Goal: Download file/media

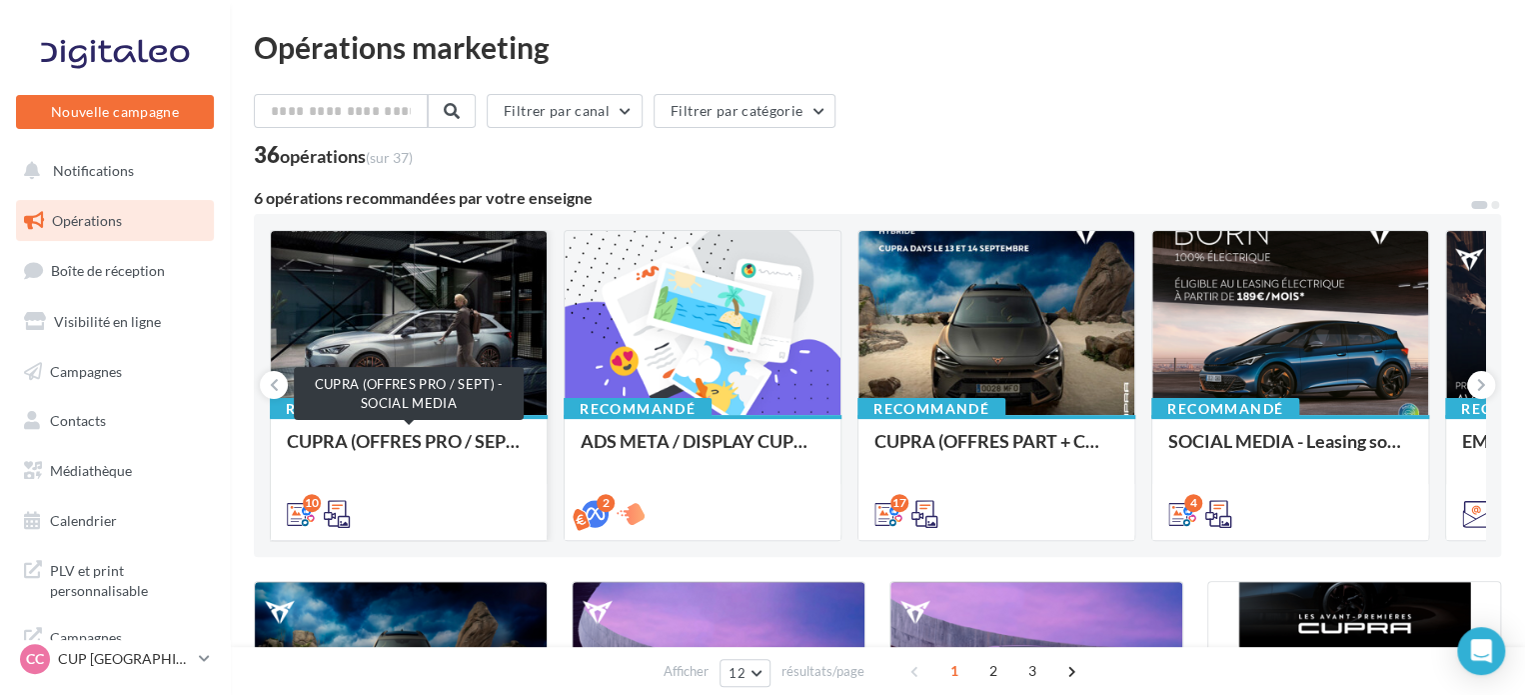
click at [374, 439] on div "CUPRA (OFFRES PRO / SEPT) - SOCIAL MEDIA" at bounding box center [409, 451] width 244 height 40
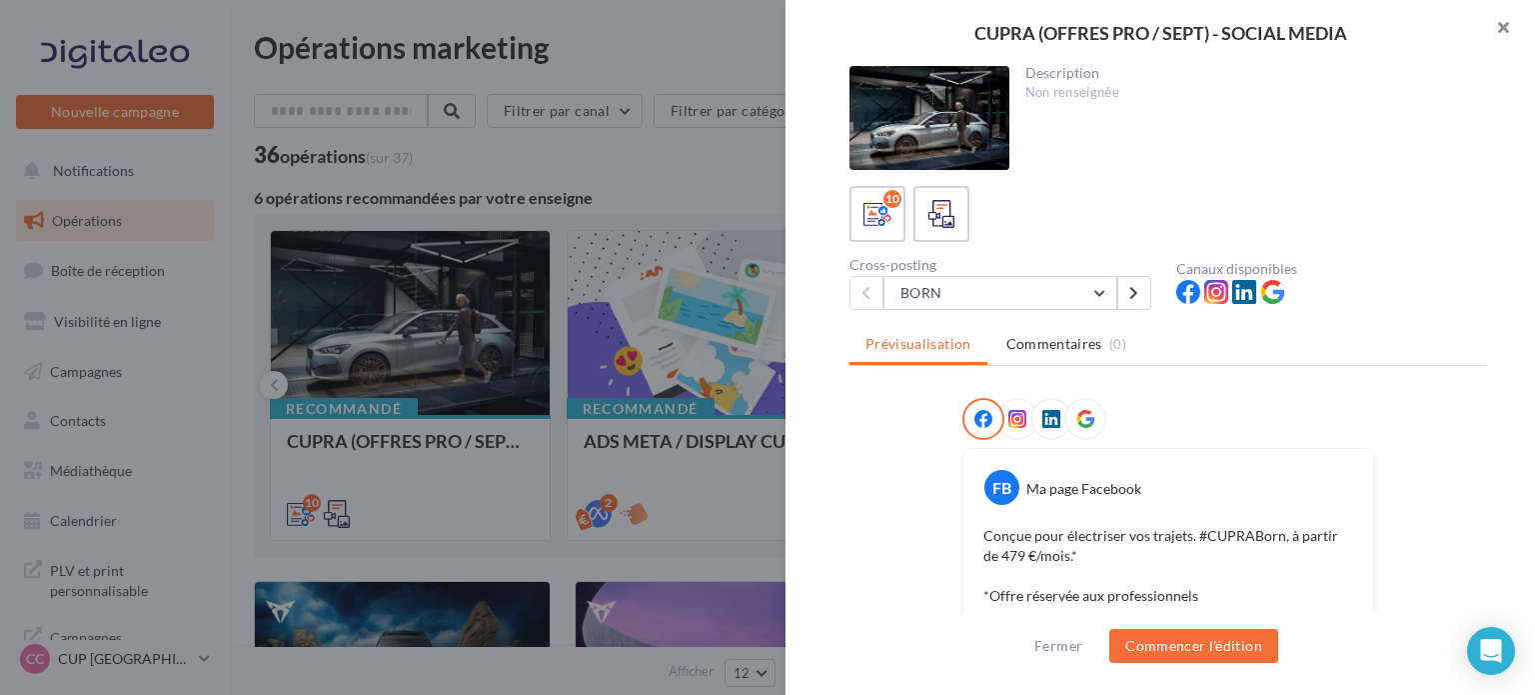
click at [1507, 18] on button "button" at bounding box center [1495, 30] width 80 height 60
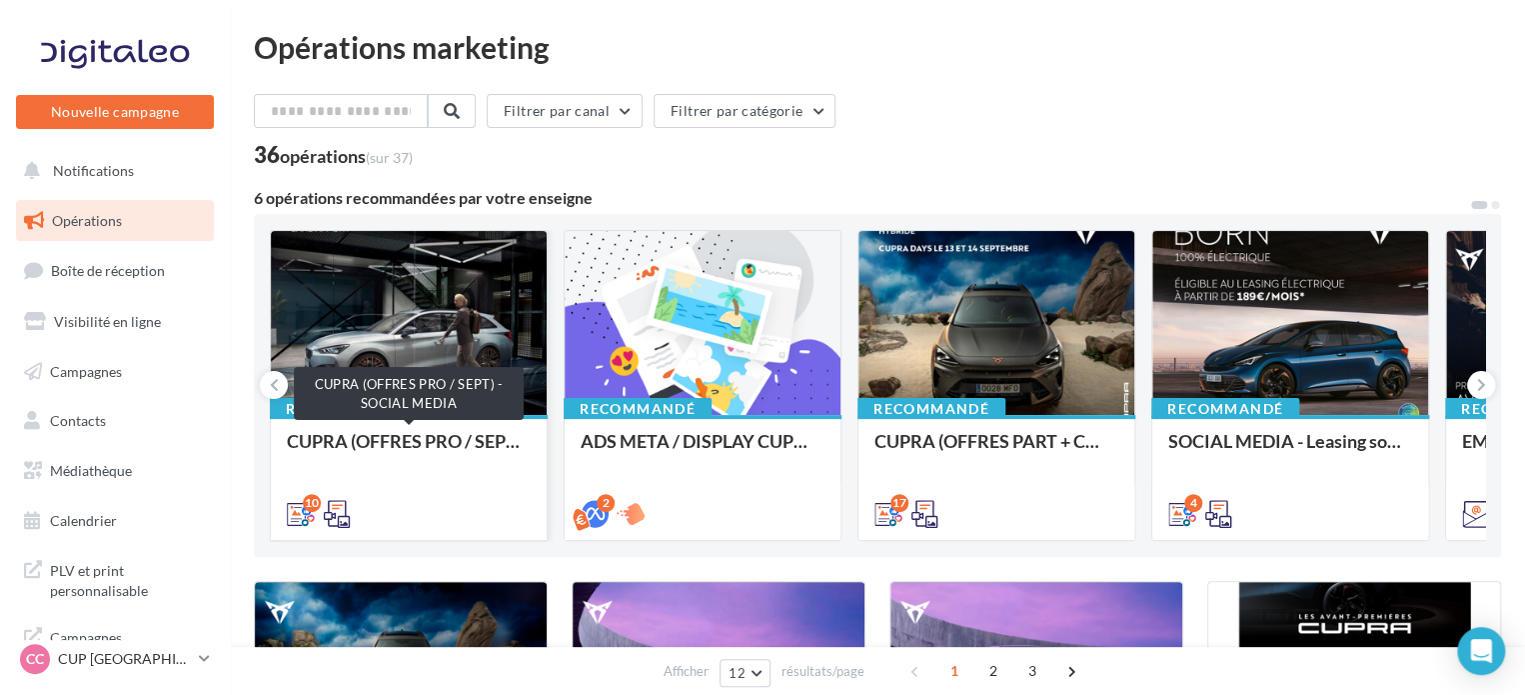
click at [384, 446] on div "CUPRA (OFFRES PRO / SEPT) - SOCIAL MEDIA" at bounding box center [409, 451] width 244 height 40
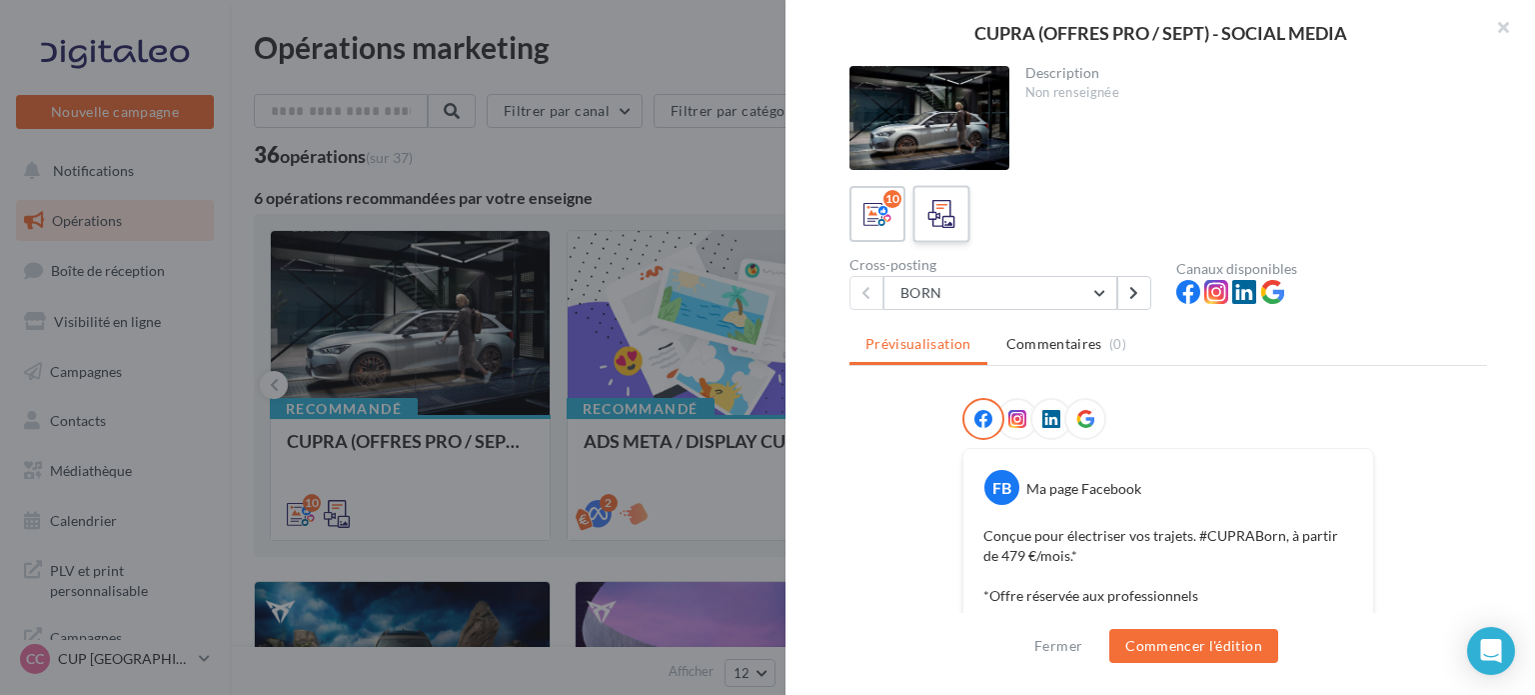
click at [945, 233] on label at bounding box center [941, 213] width 57 height 57
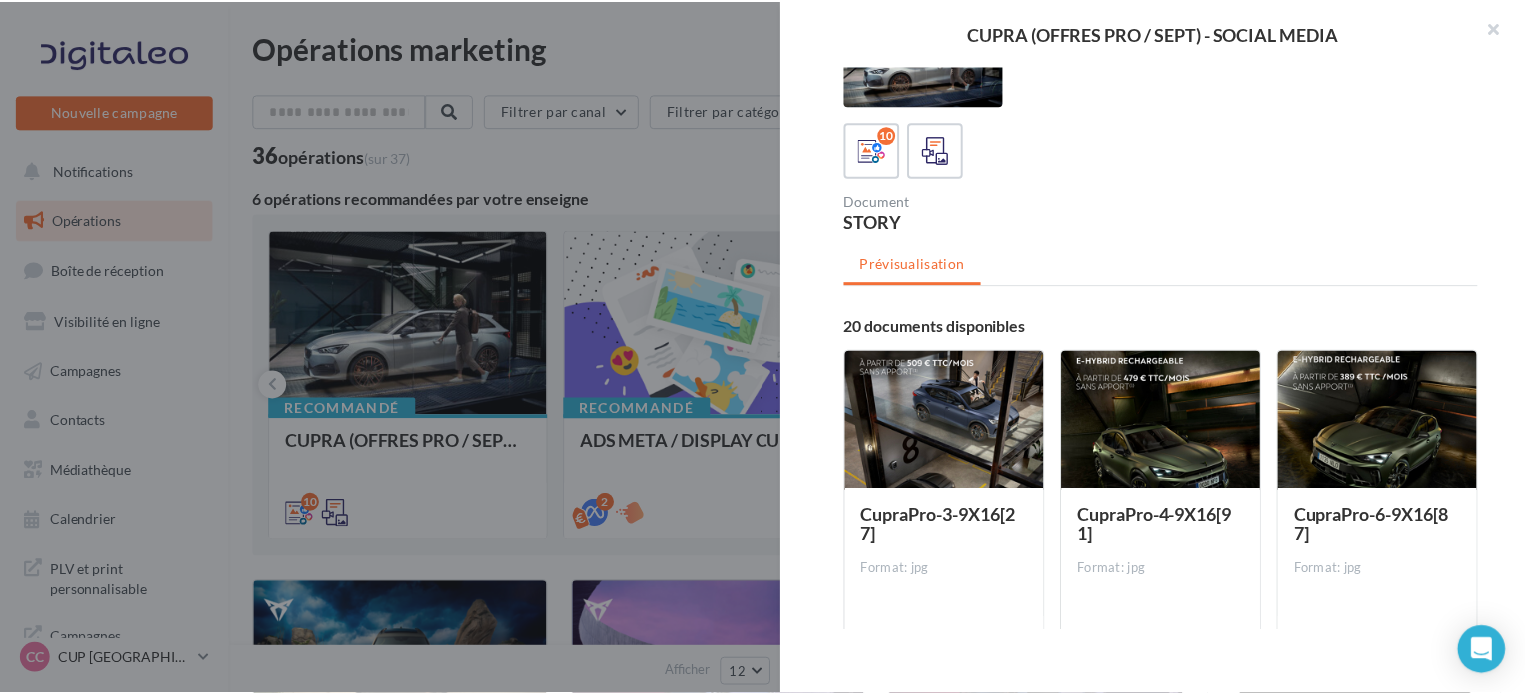
scroll to position [100, 0]
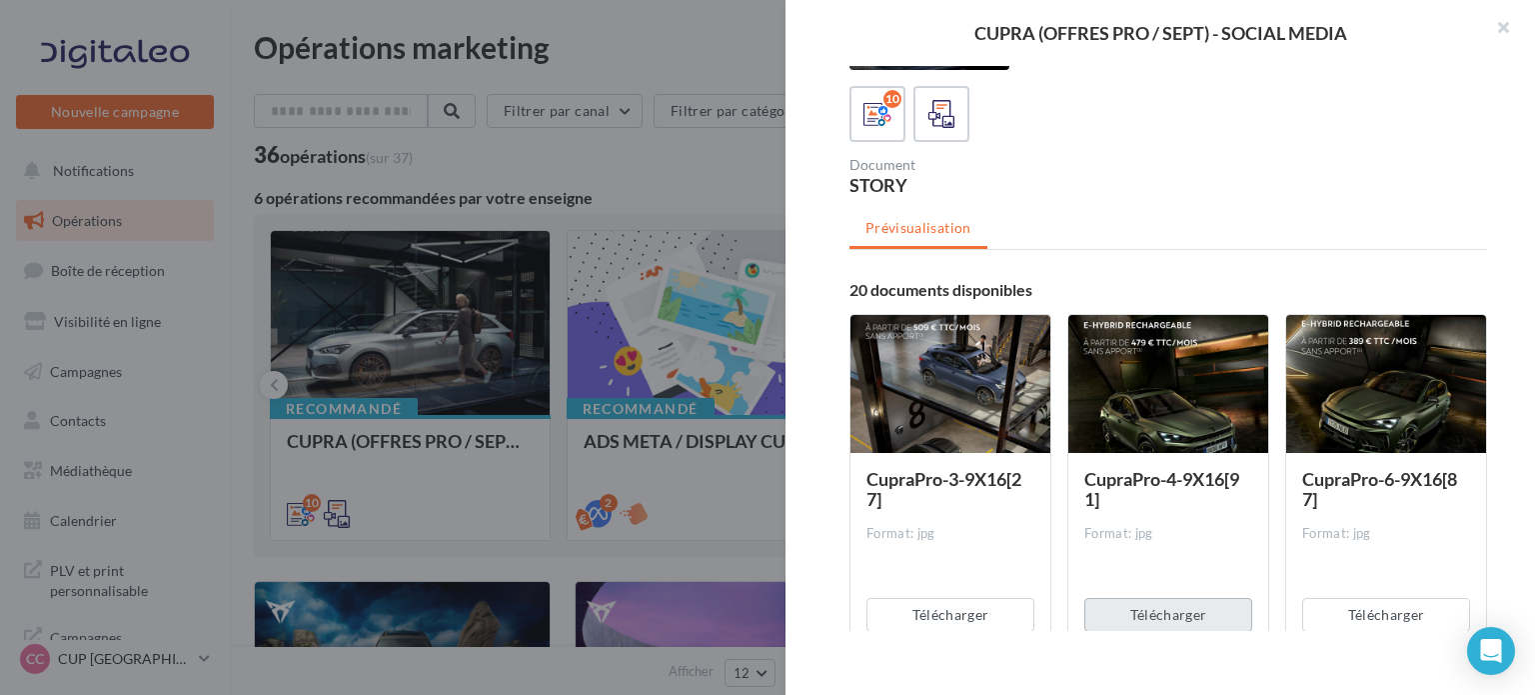
click at [1145, 621] on button "Télécharger" at bounding box center [1169, 615] width 168 height 34
click at [1506, 23] on button "button" at bounding box center [1495, 30] width 80 height 60
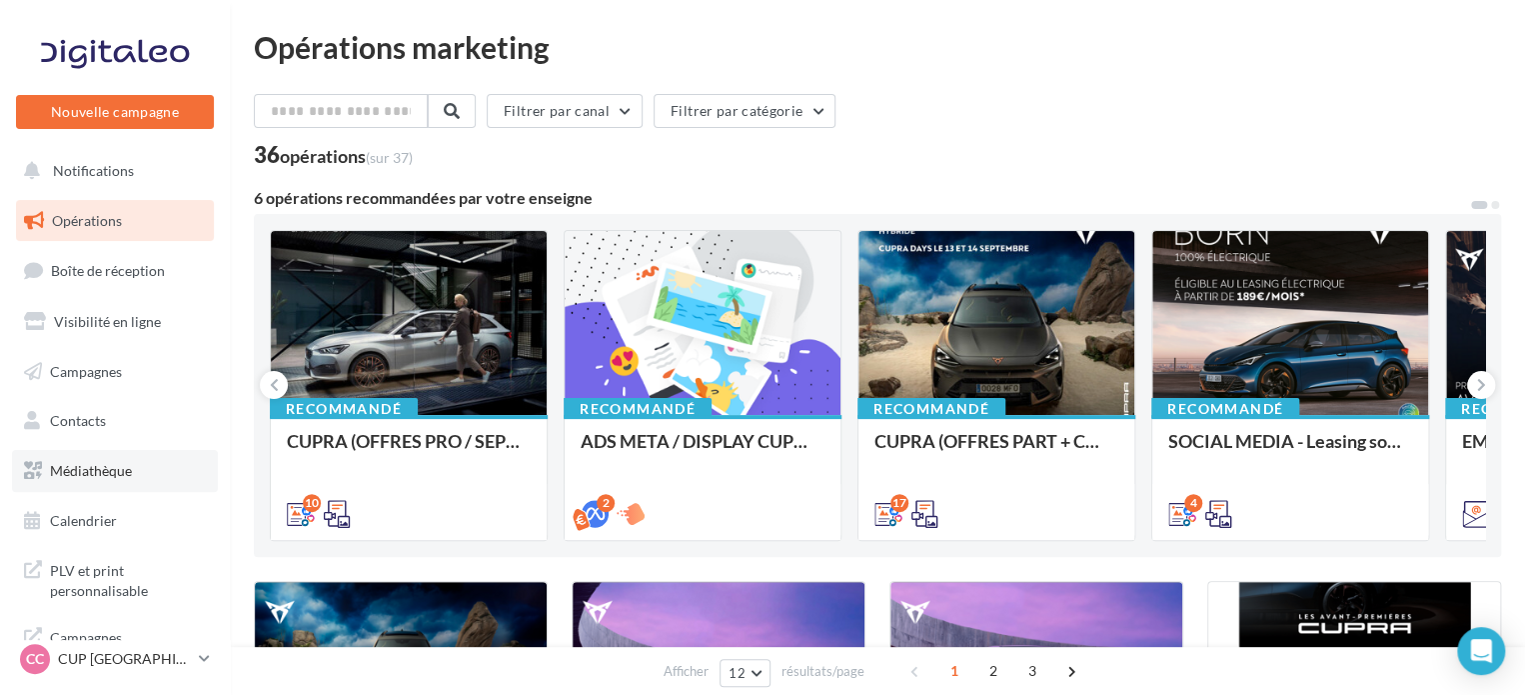
click at [89, 476] on span "Médiathèque" at bounding box center [91, 470] width 82 height 17
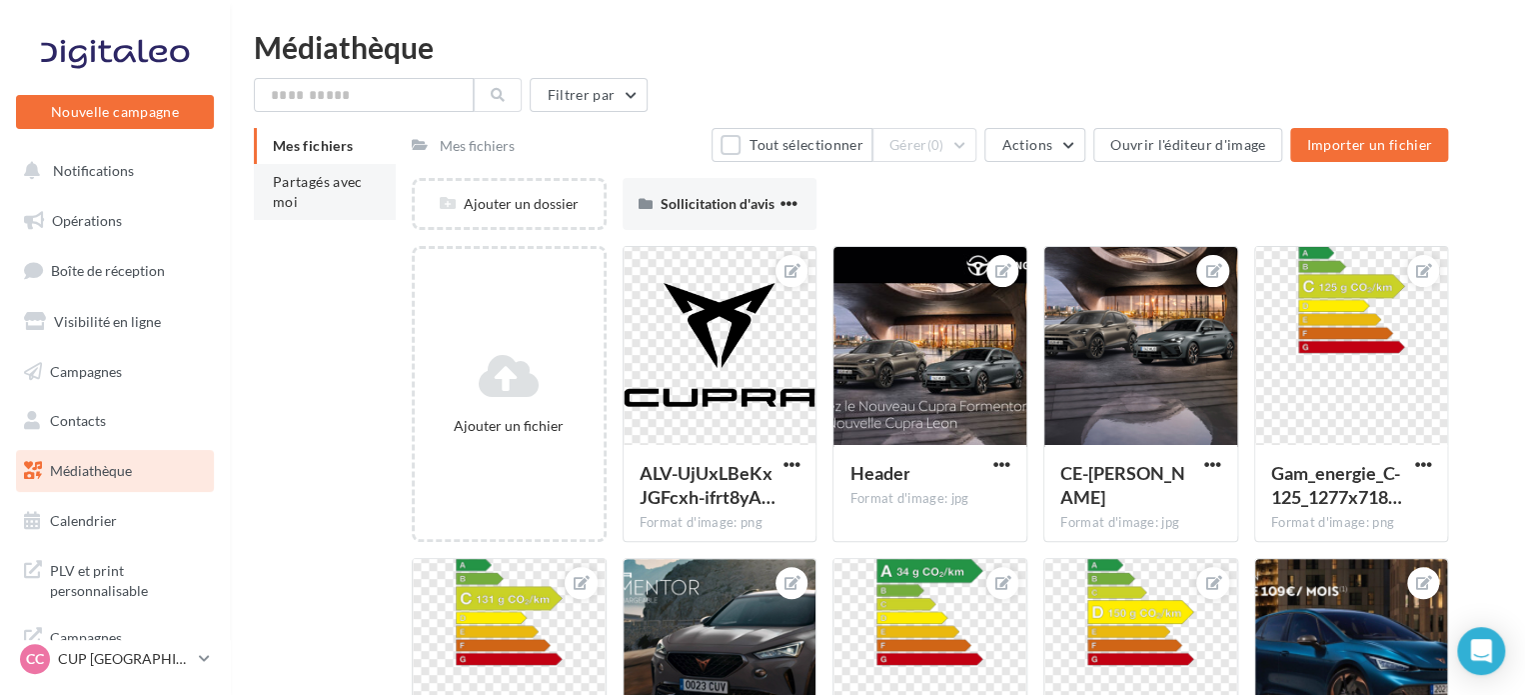
click at [315, 201] on li "Partagés avec moi" at bounding box center [325, 192] width 142 height 56
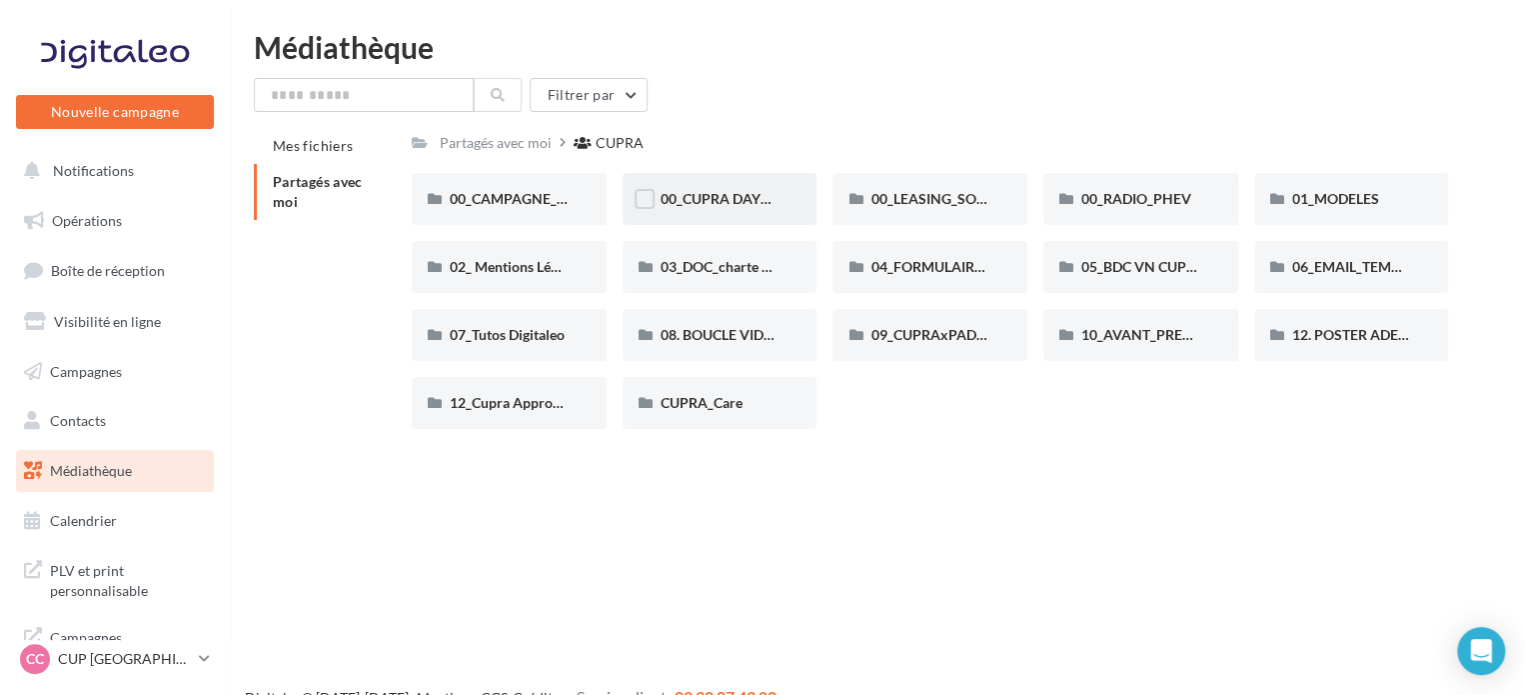
click at [690, 182] on div "00_CUPRA DAYS (JPO)" at bounding box center [720, 199] width 195 height 52
click at [1378, 197] on span "01_MODELES" at bounding box center [1335, 198] width 87 height 17
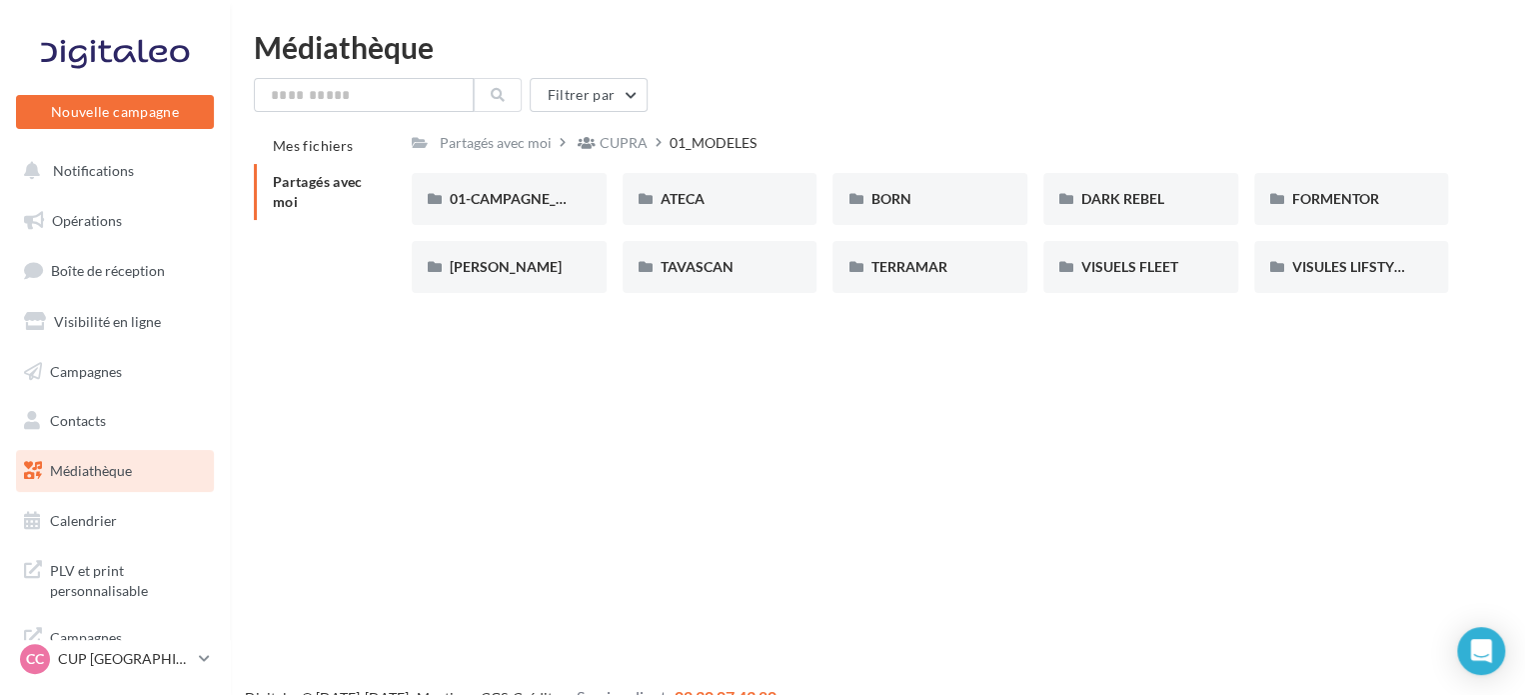
click at [1449, 183] on div "FORMENTOR FORMENTOR" at bounding box center [1359, 199] width 211 height 52
click at [1381, 189] on div "FORMENTOR" at bounding box center [1351, 199] width 119 height 20
click at [524, 217] on div "01-IMAGES" at bounding box center [509, 199] width 195 height 52
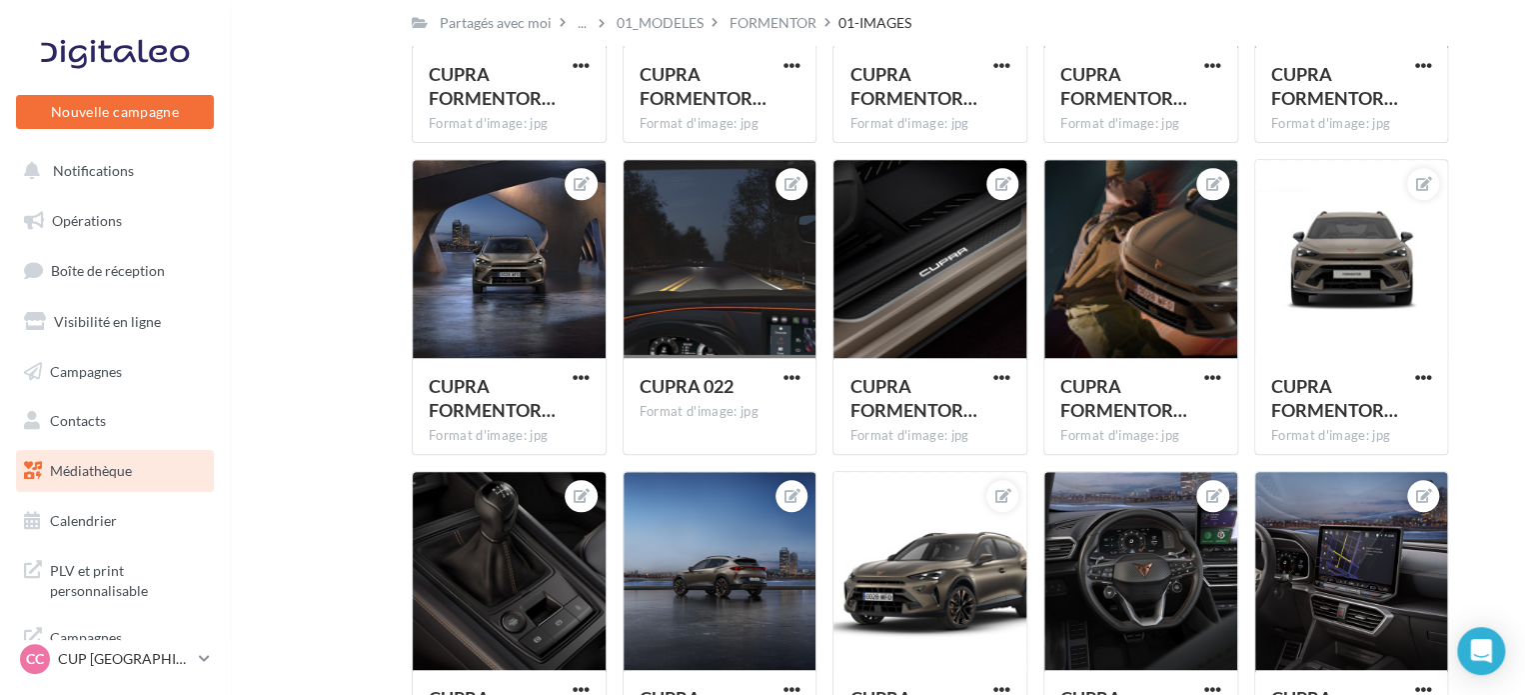
scroll to position [811, 0]
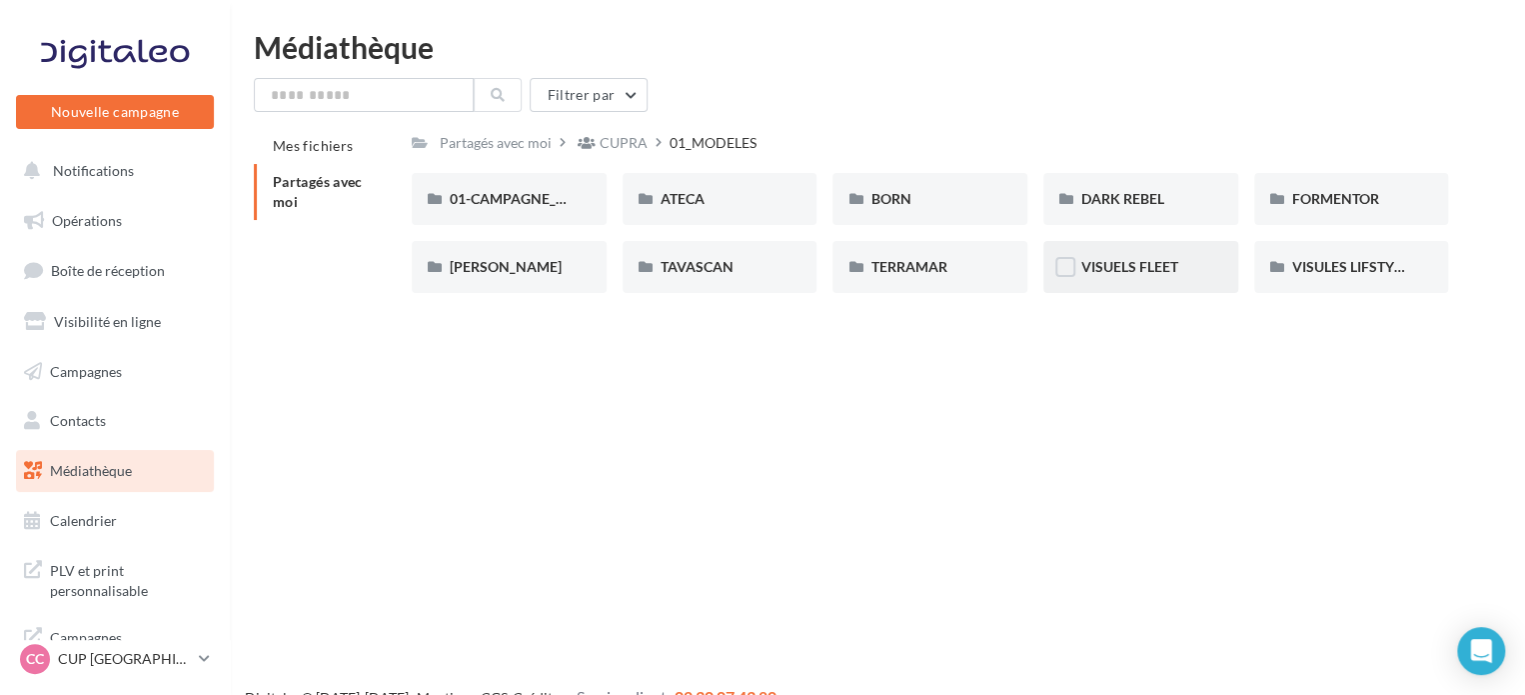
click at [1131, 277] on div "VISUELS FLEET" at bounding box center [1141, 267] width 119 height 20
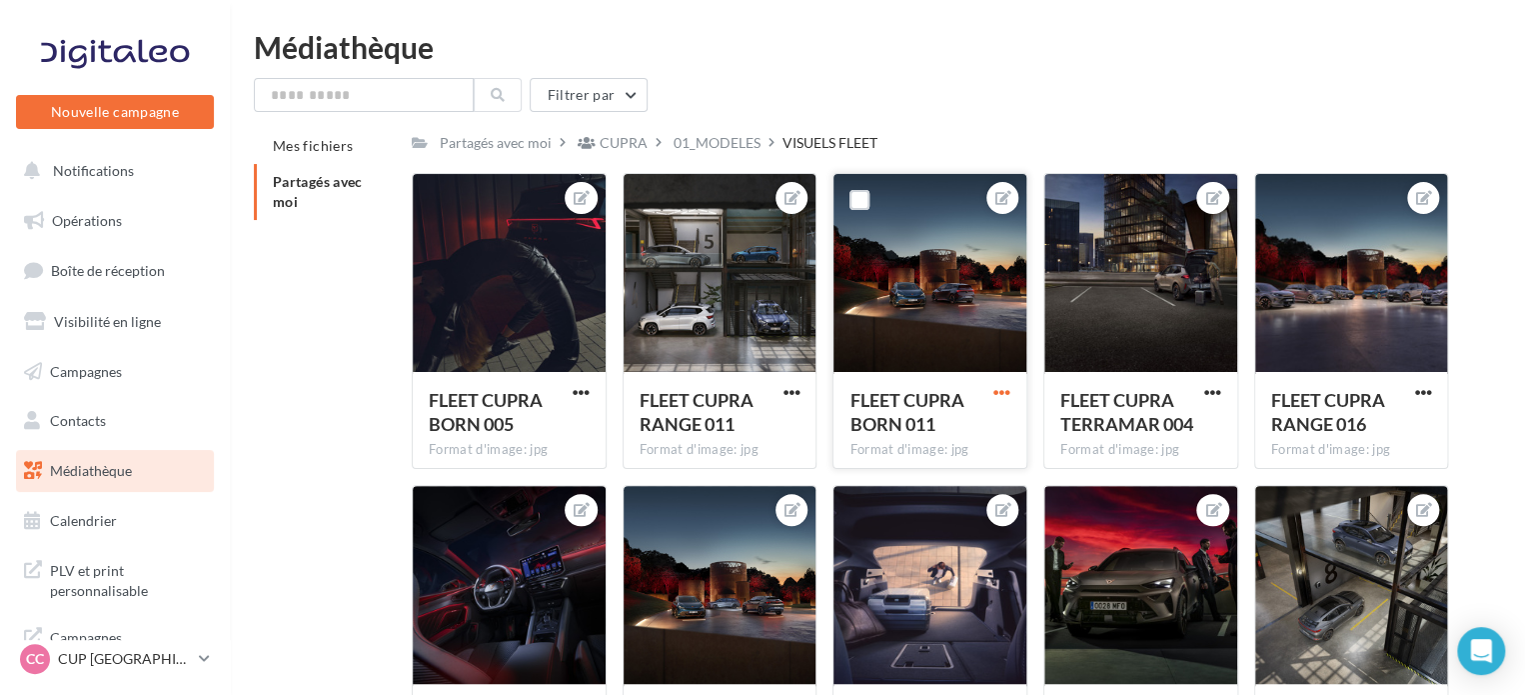
click at [994, 395] on span "button" at bounding box center [1002, 392] width 17 height 17
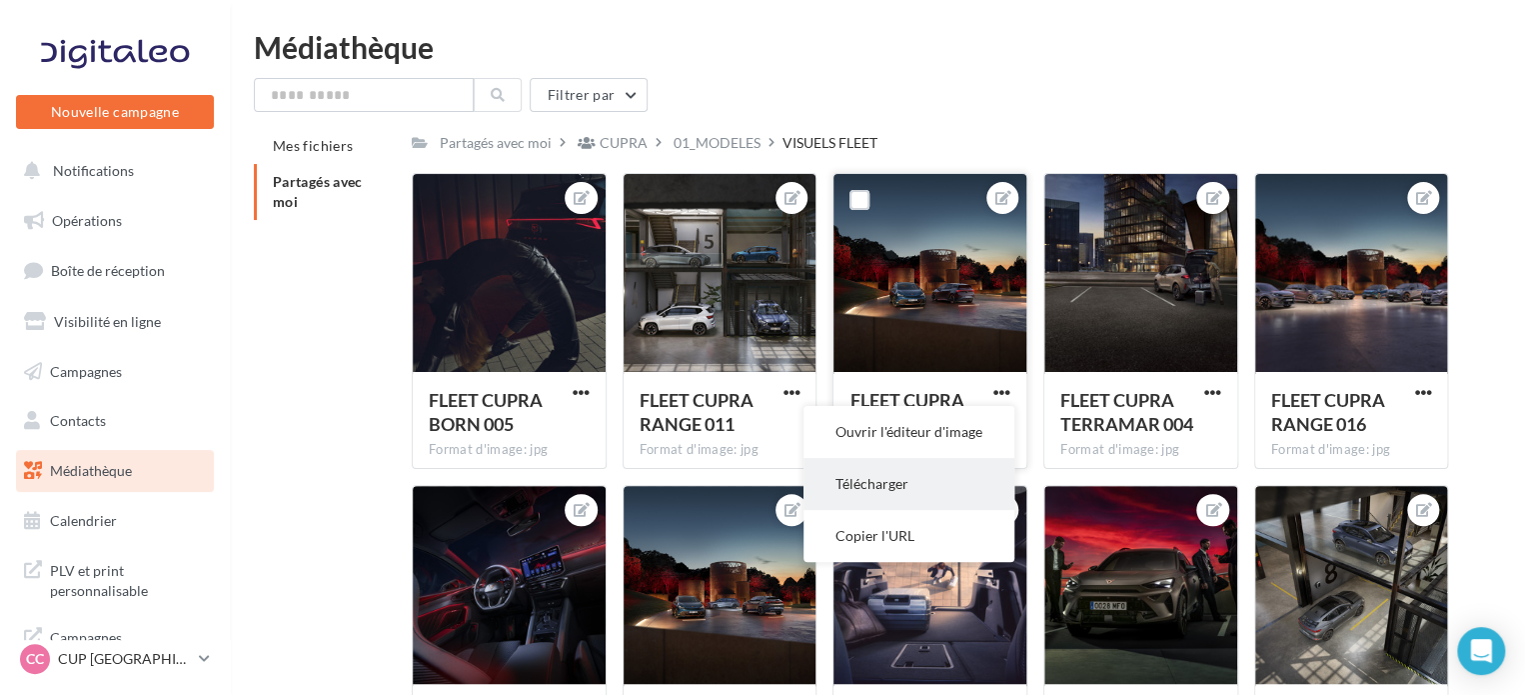
click at [925, 492] on button "Télécharger" at bounding box center [909, 484] width 211 height 52
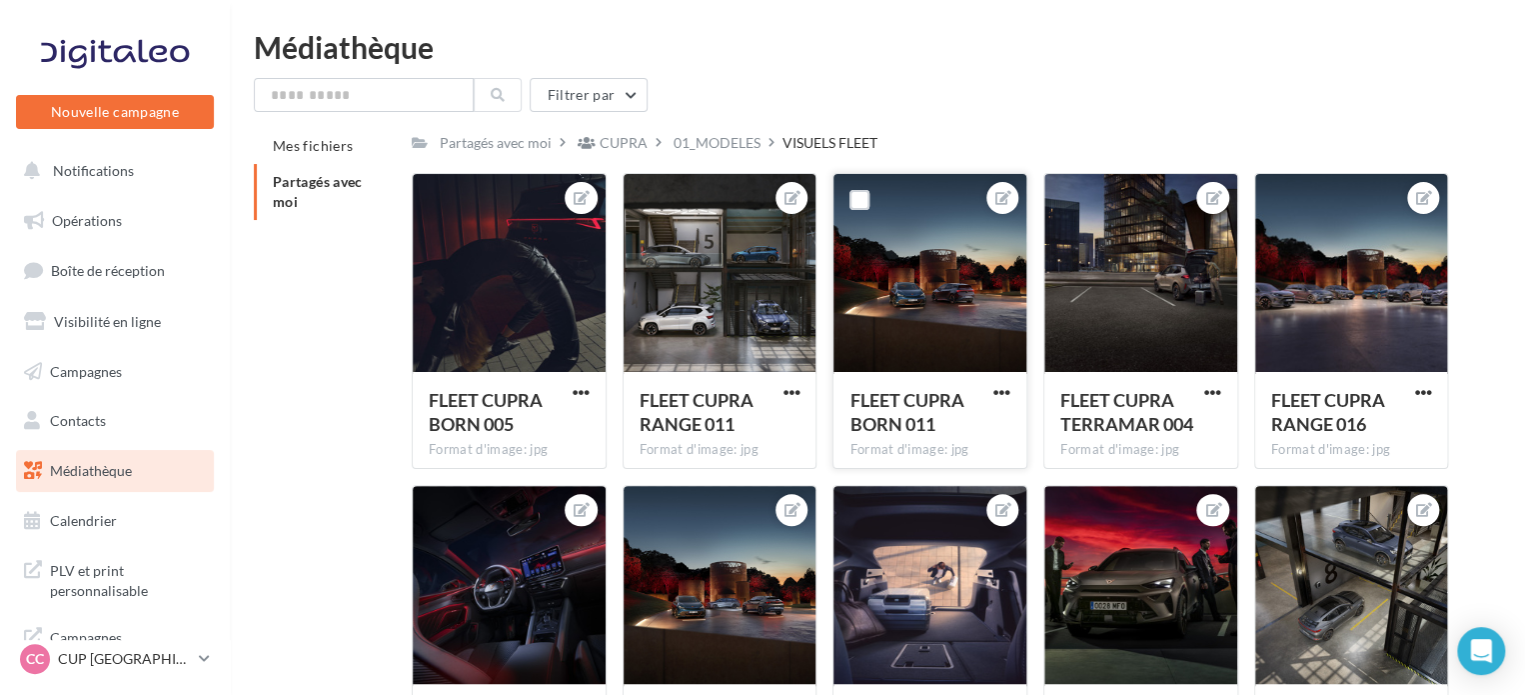
scroll to position [100, 0]
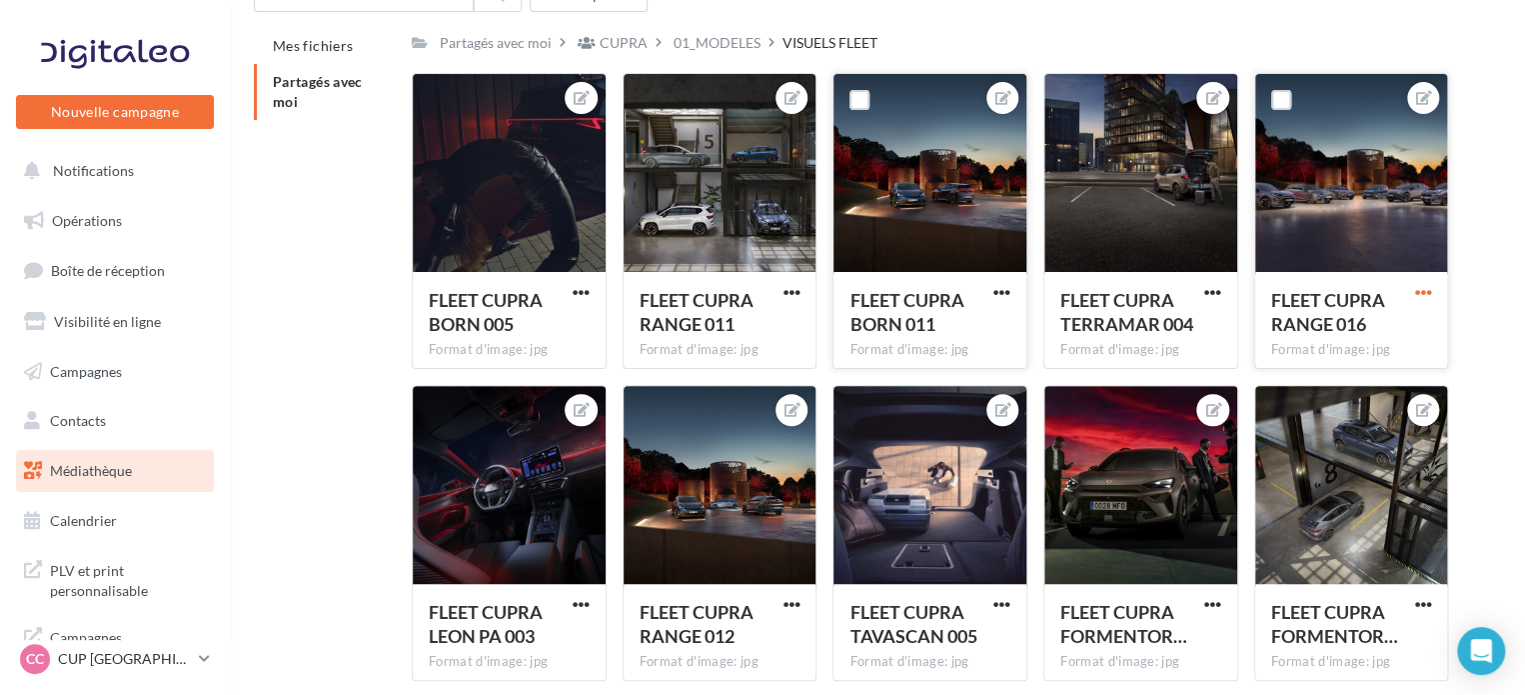
click at [1423, 288] on span "button" at bounding box center [1422, 292] width 17 height 17
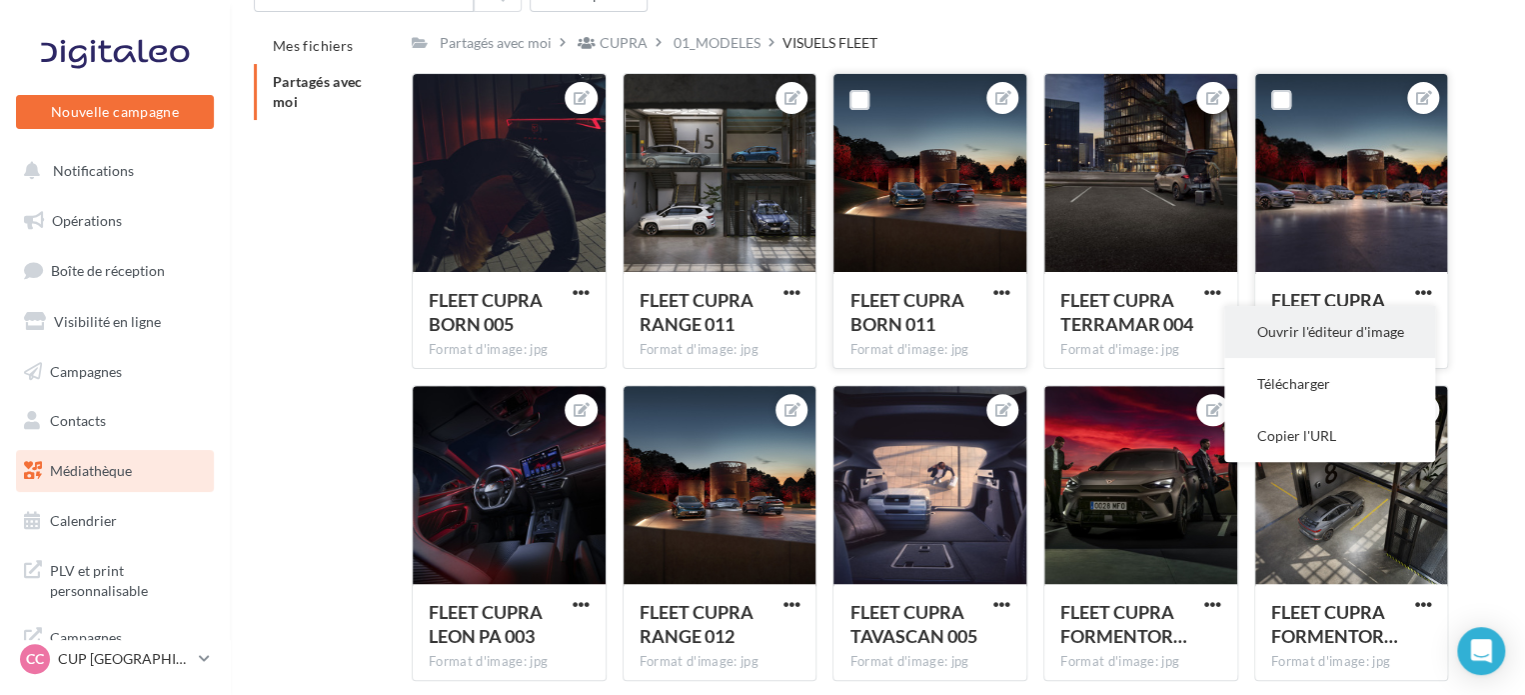
click at [1335, 348] on button "Ouvrir l'éditeur d'image" at bounding box center [1329, 332] width 211 height 52
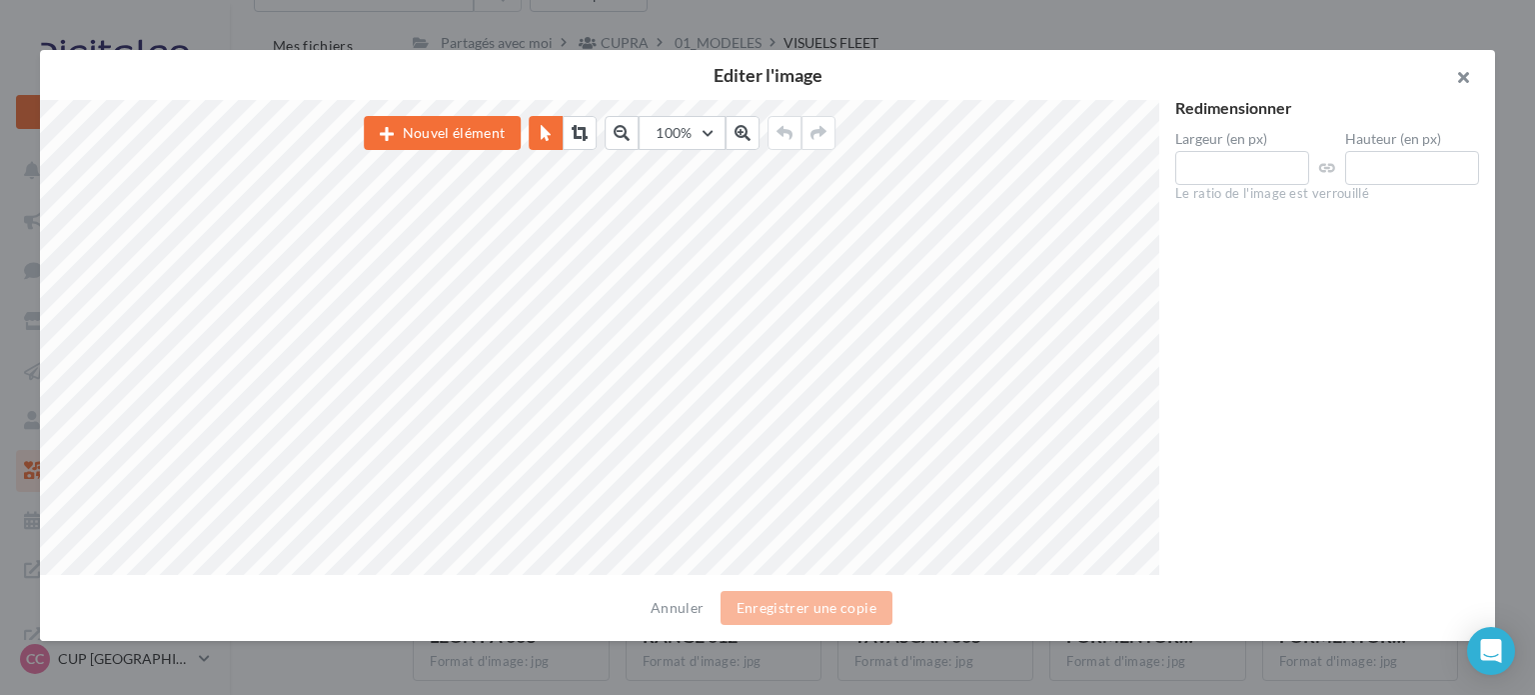
click at [1468, 86] on button "button" at bounding box center [1455, 80] width 80 height 60
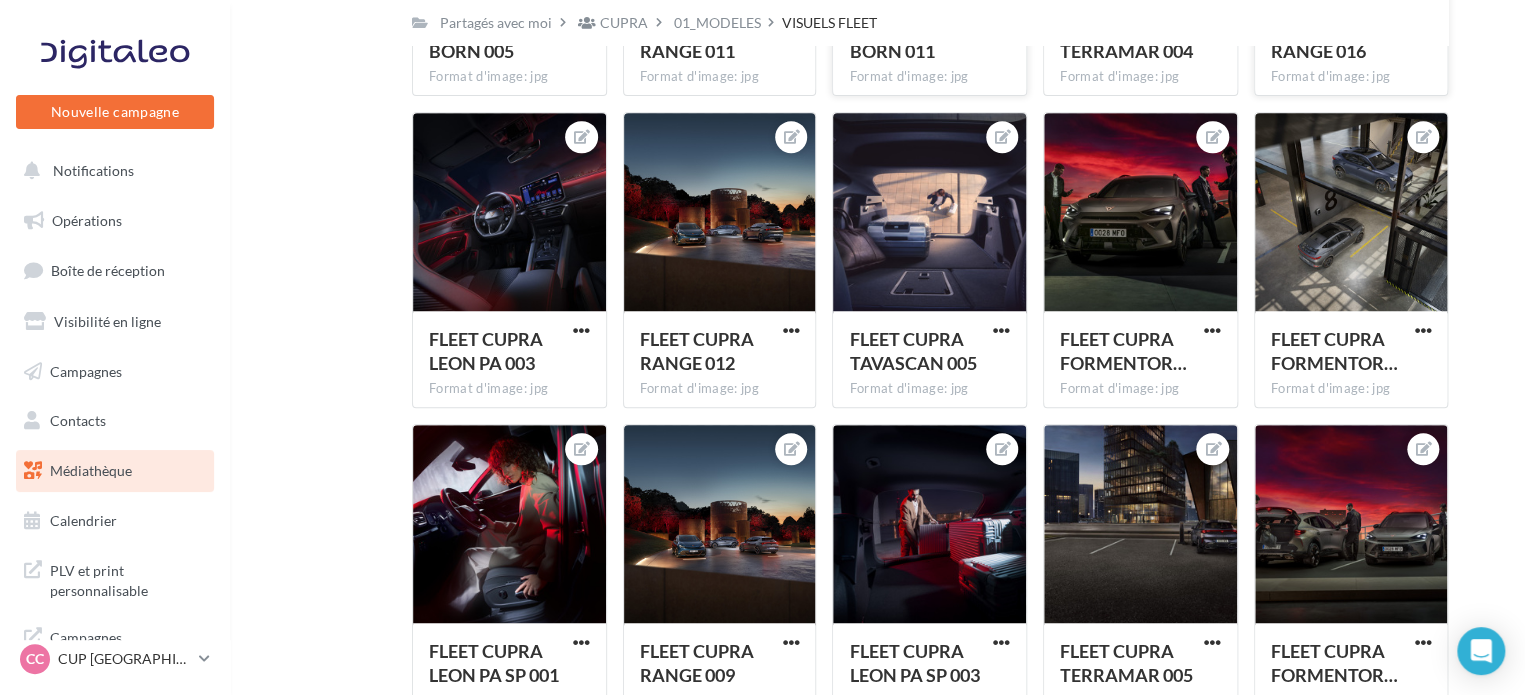
scroll to position [800, 0]
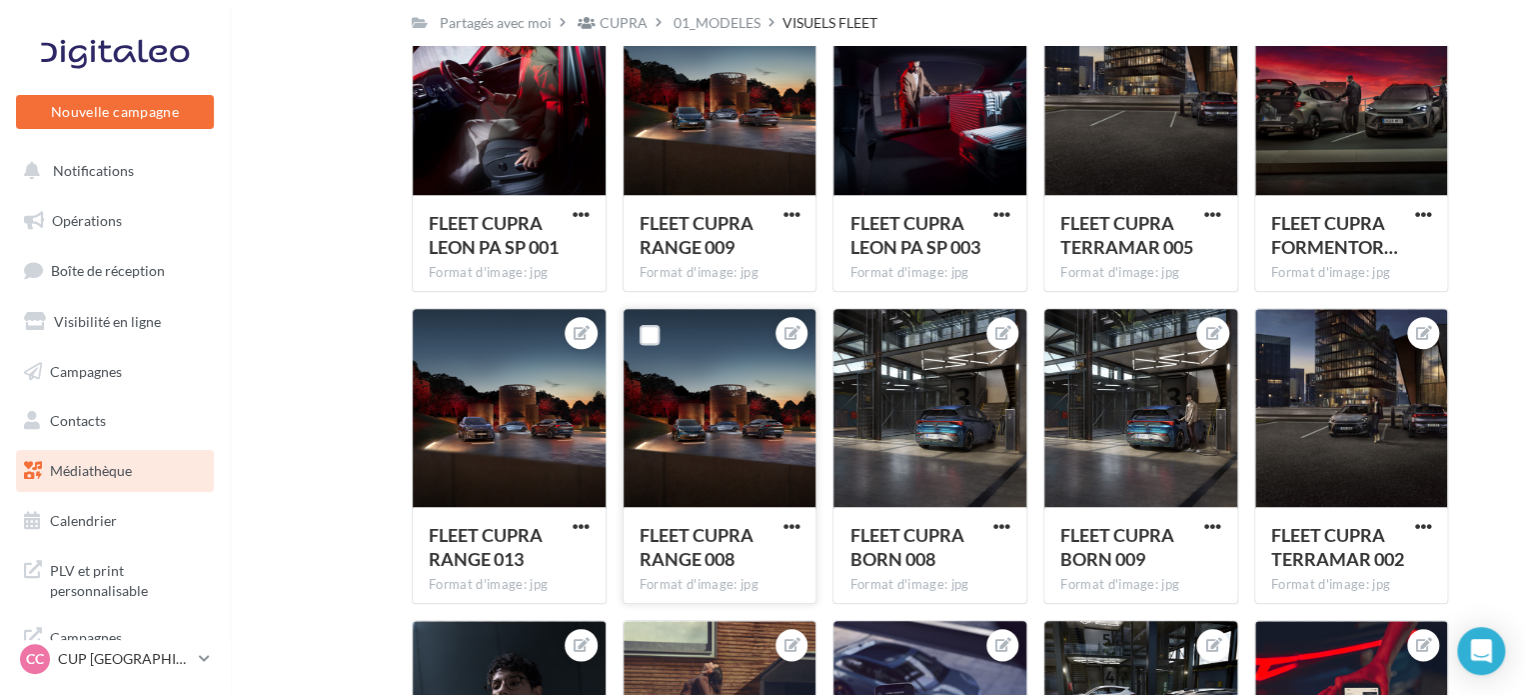
click at [790, 511] on div "FLEET CUPRA RANGE 008 Format d'image: jpg" at bounding box center [720, 554] width 193 height 94
click at [794, 524] on span "button" at bounding box center [791, 526] width 17 height 17
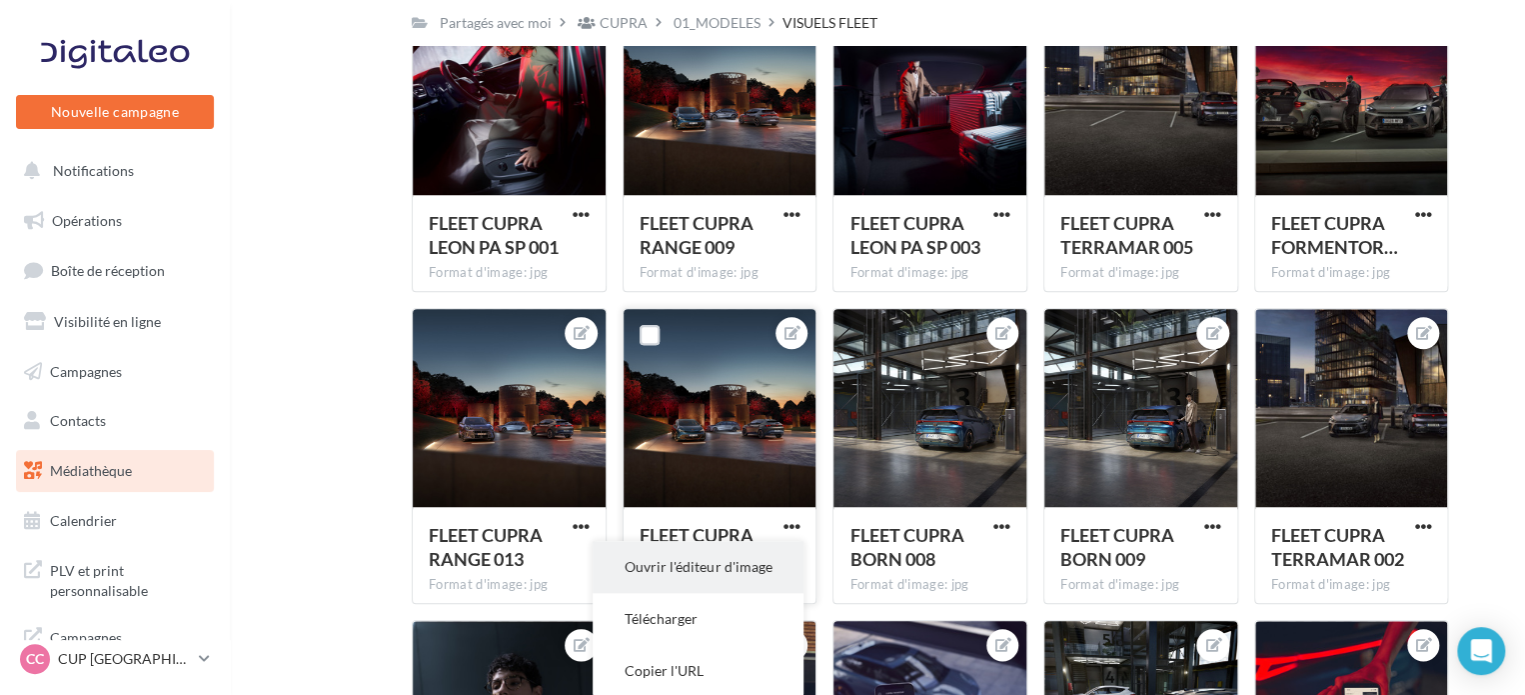
click at [741, 559] on button "Ouvrir l'éditeur d'image" at bounding box center [698, 567] width 211 height 52
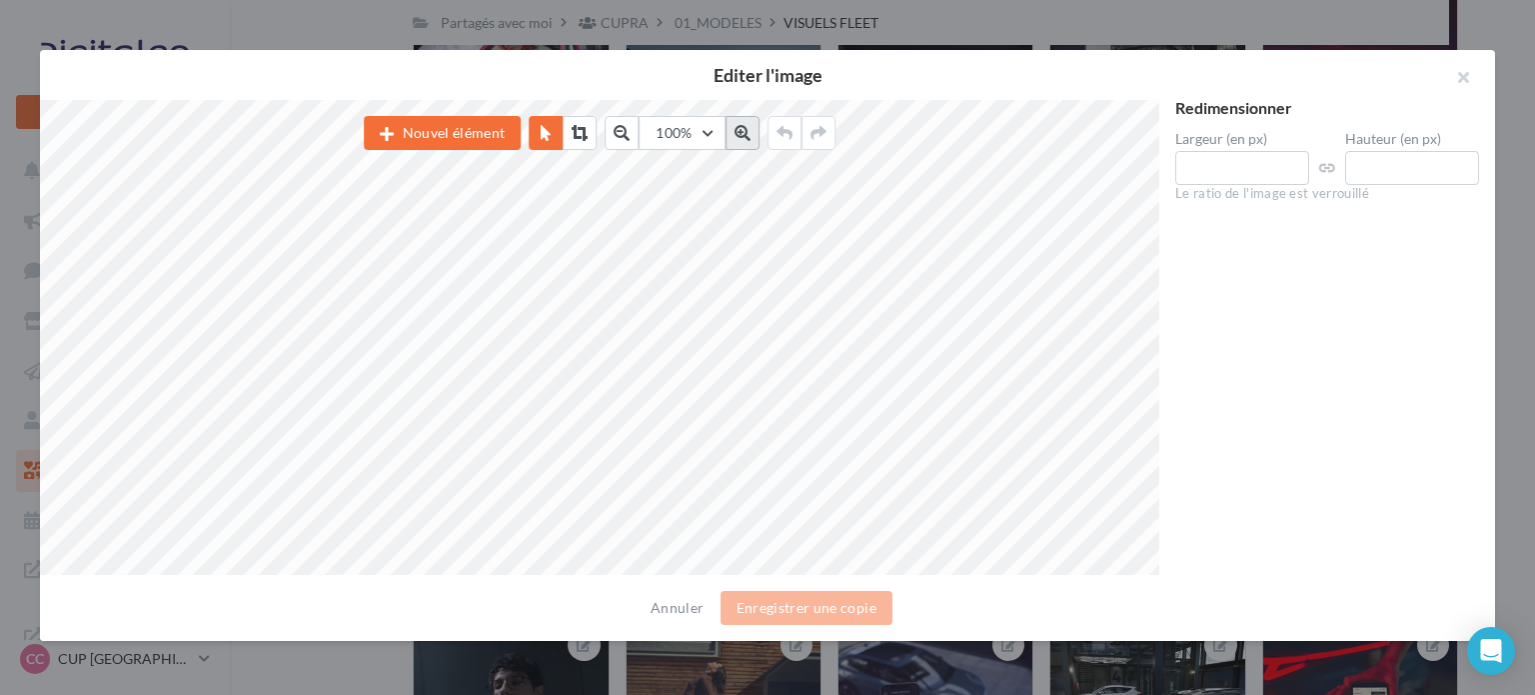
click at [732, 128] on button at bounding box center [743, 133] width 34 height 34
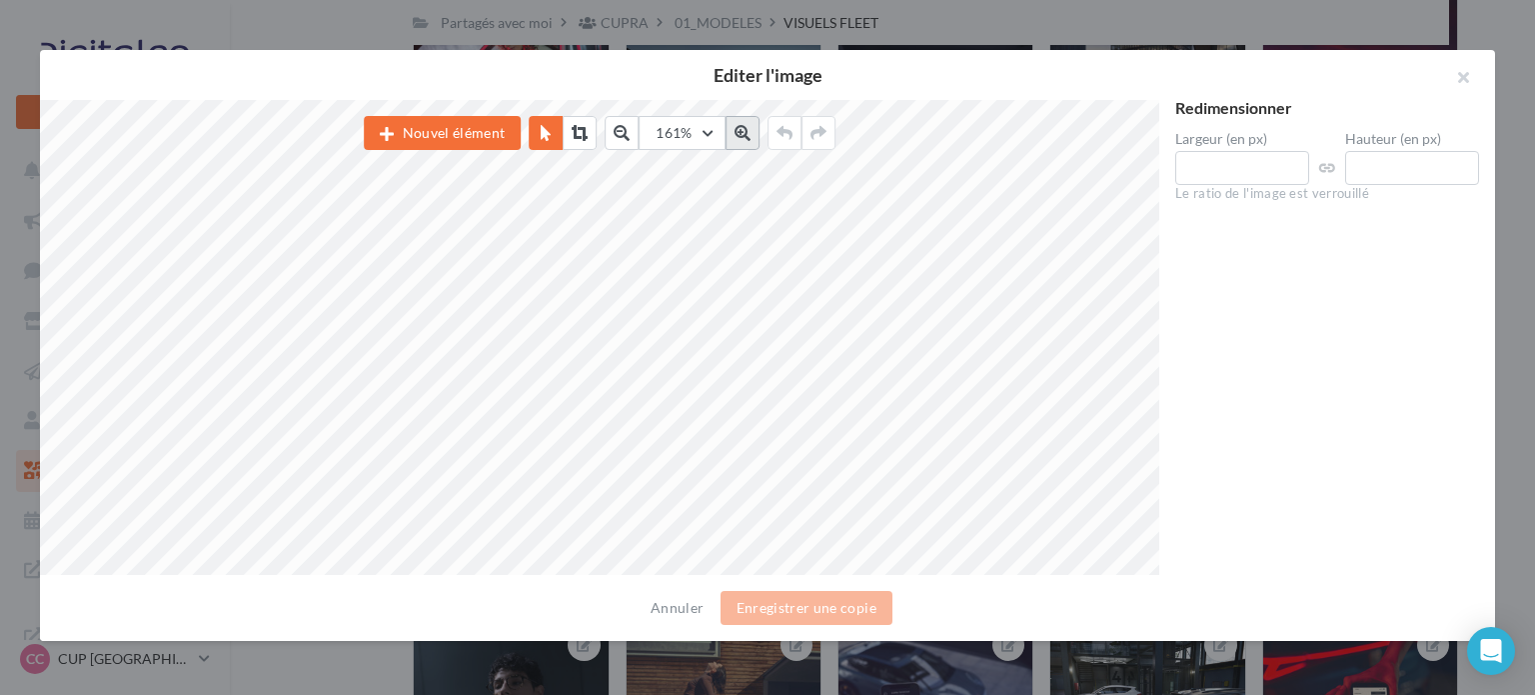
click at [732, 128] on button at bounding box center [743, 133] width 34 height 34
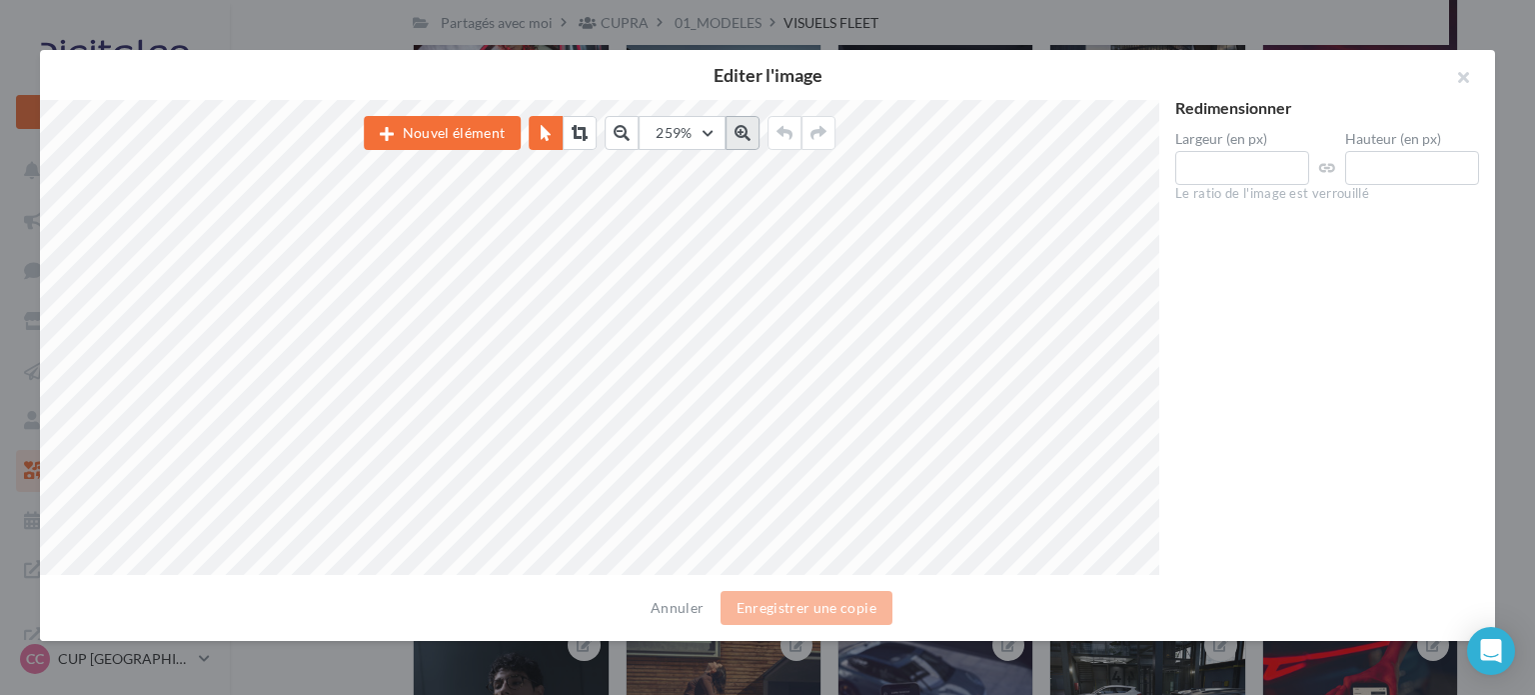
click at [732, 128] on button at bounding box center [743, 133] width 34 height 34
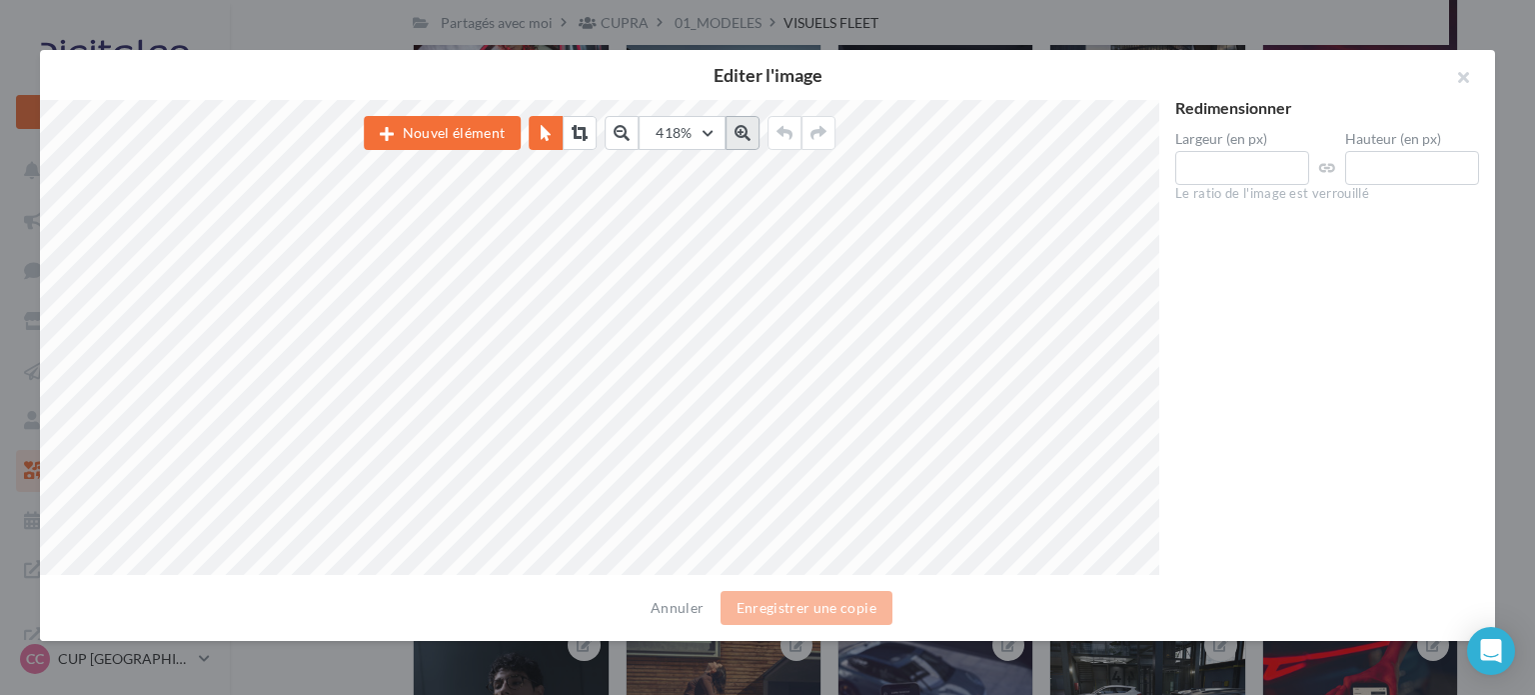
click at [732, 128] on button at bounding box center [743, 133] width 34 height 34
click at [1458, 81] on button "button" at bounding box center [1455, 80] width 80 height 60
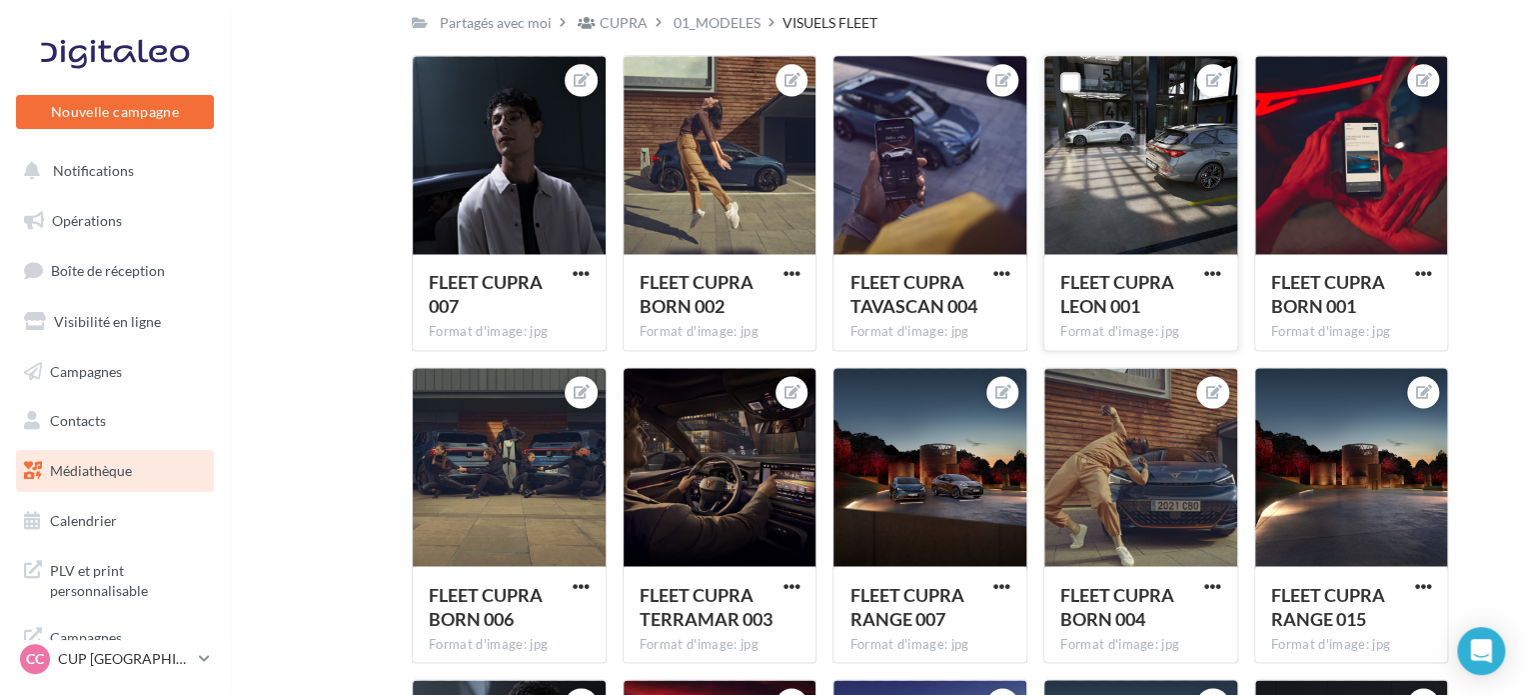
scroll to position [1399, 0]
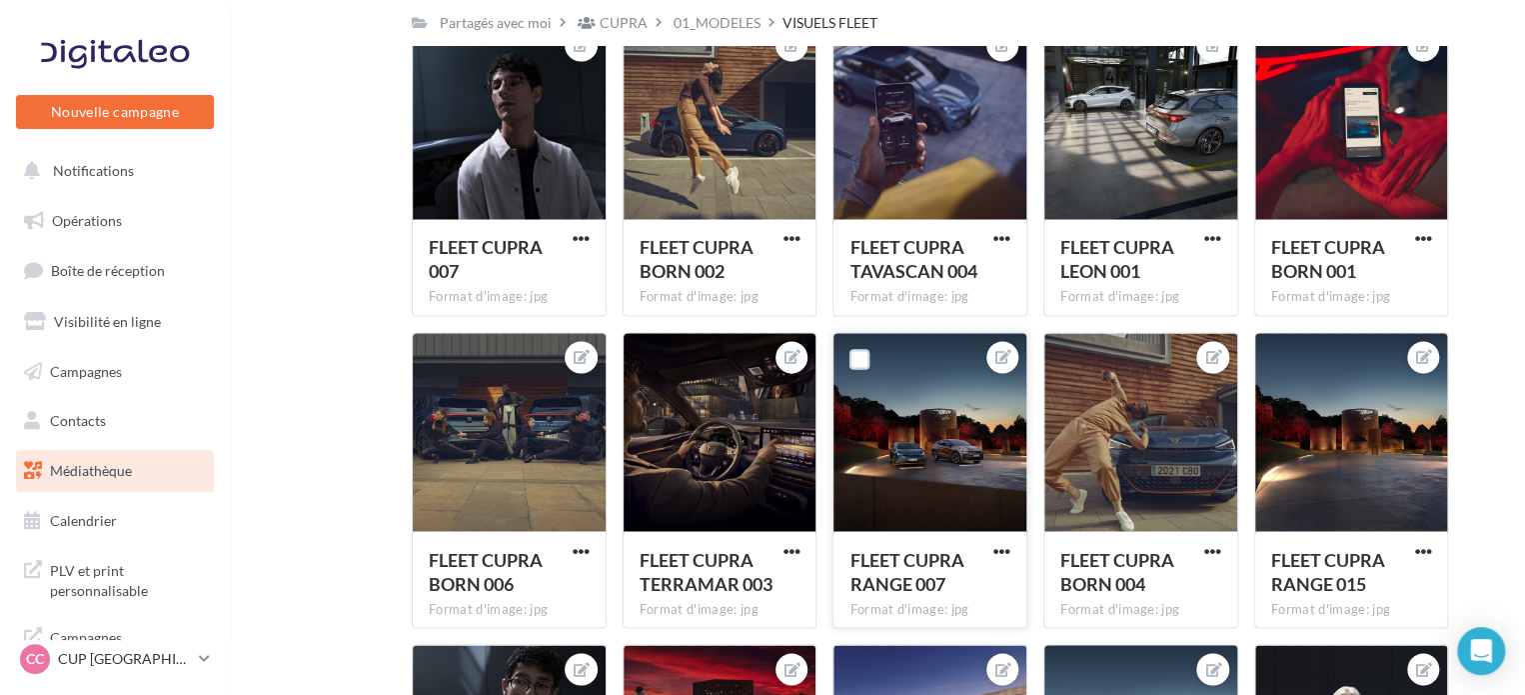
click at [1001, 562] on button "button" at bounding box center [1002, 552] width 25 height 20
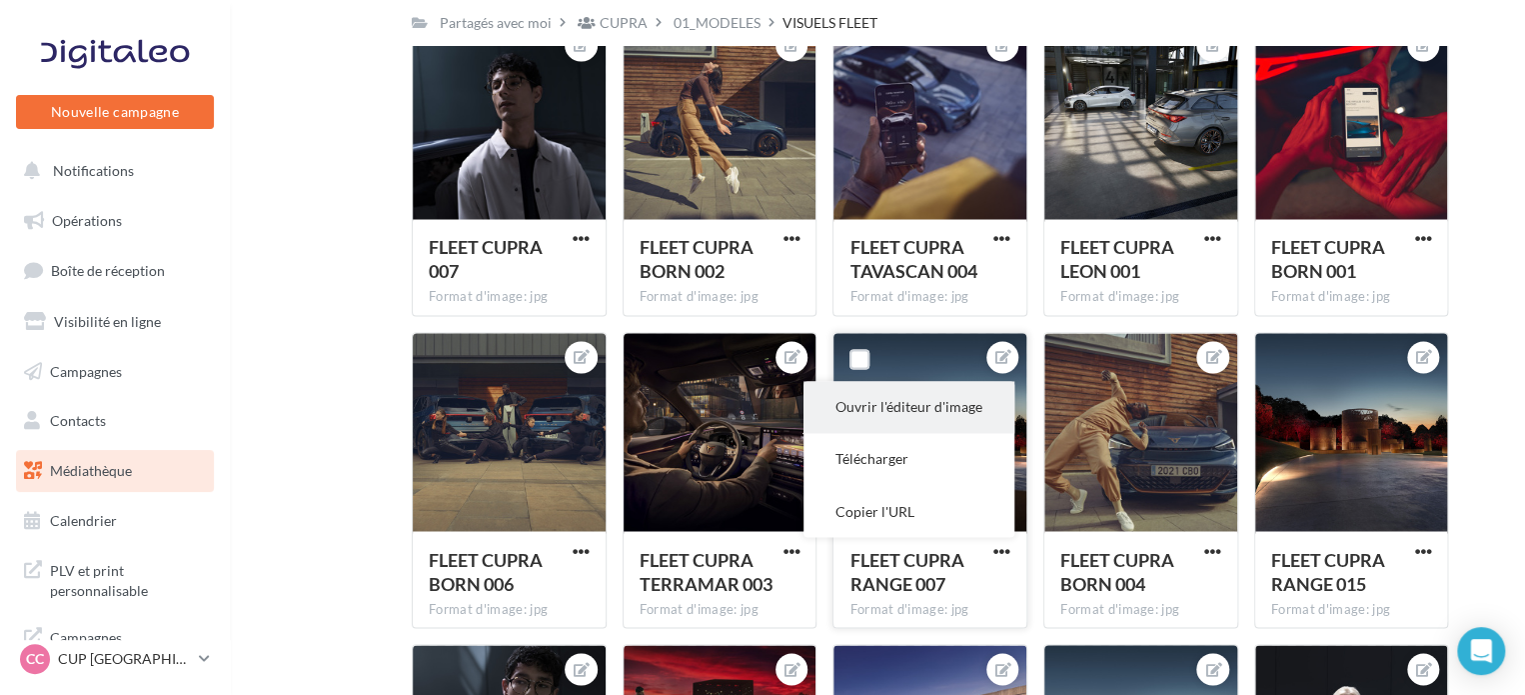
click at [901, 397] on button "Ouvrir l'éditeur d'image" at bounding box center [909, 407] width 211 height 52
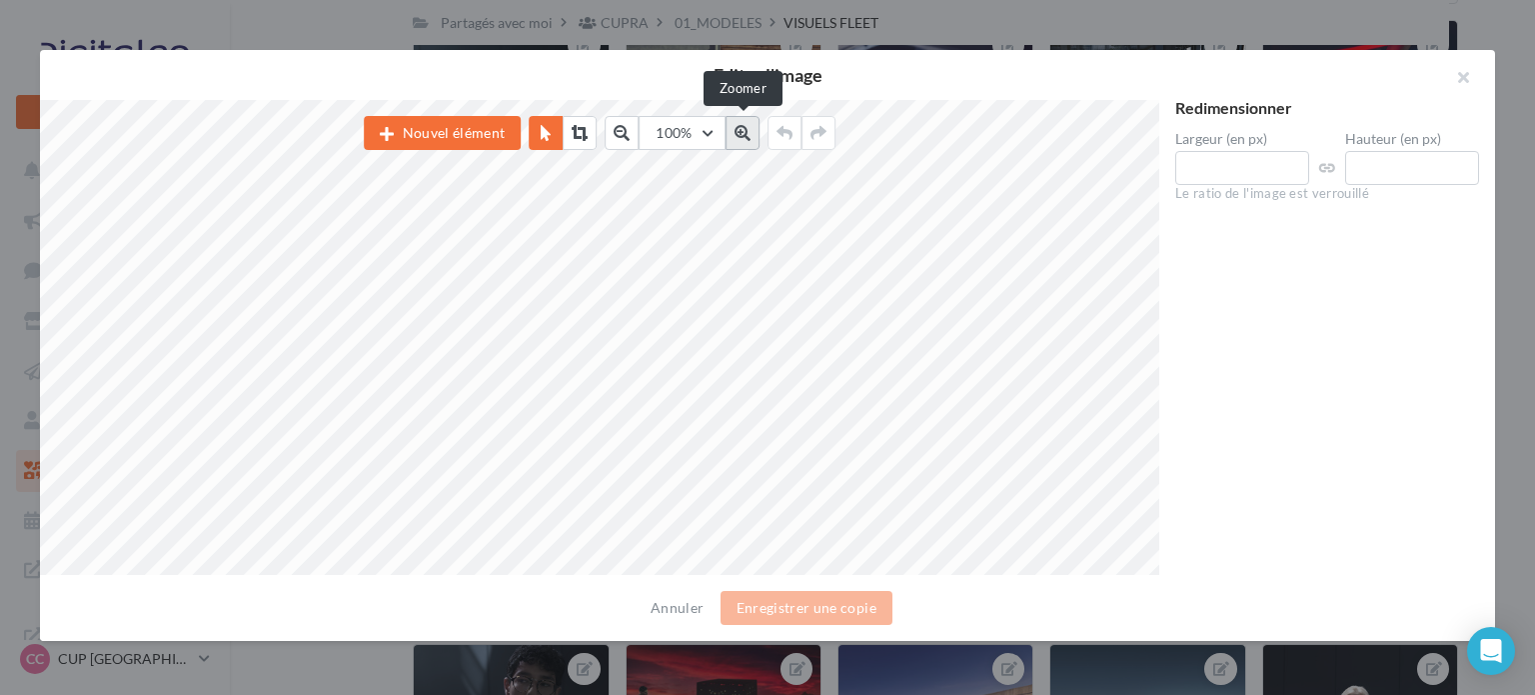
click at [741, 126] on icon at bounding box center [743, 133] width 16 height 16
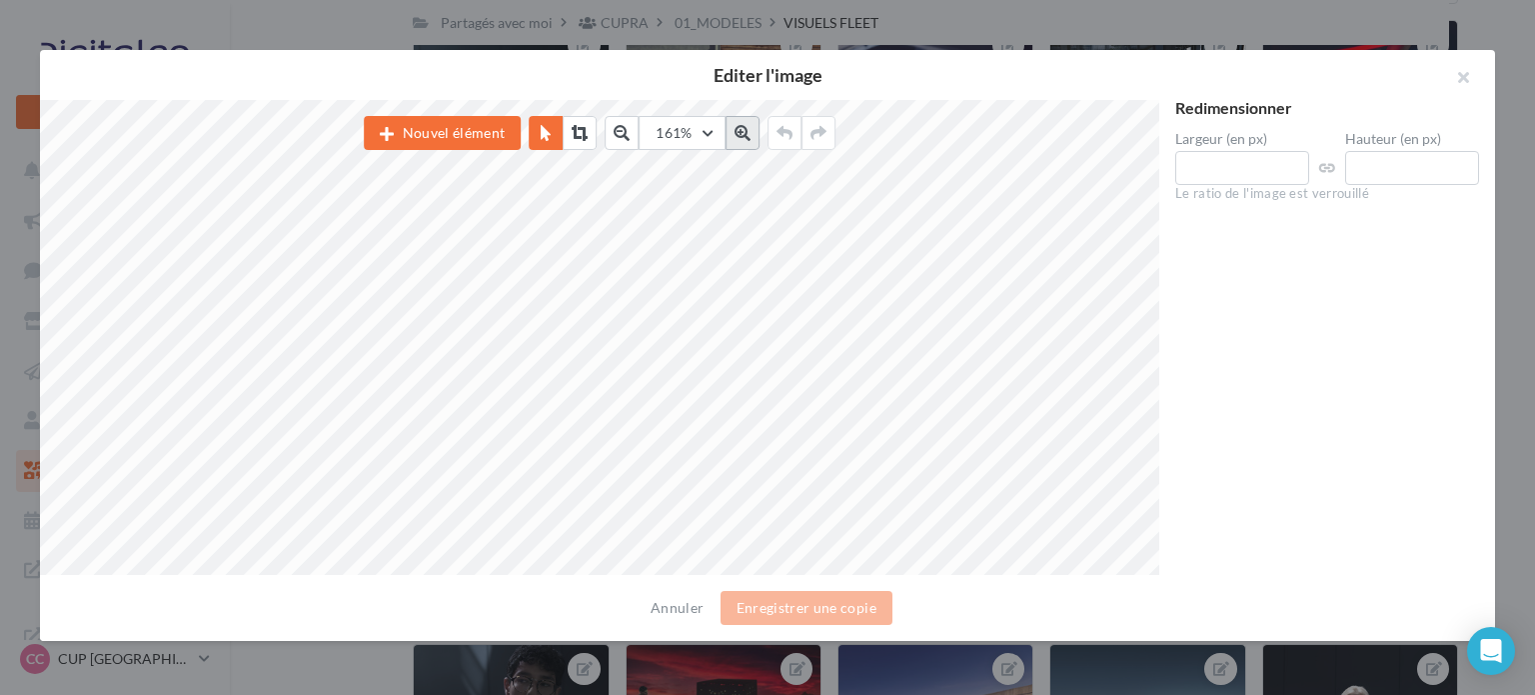
click at [741, 126] on icon at bounding box center [743, 133] width 16 height 16
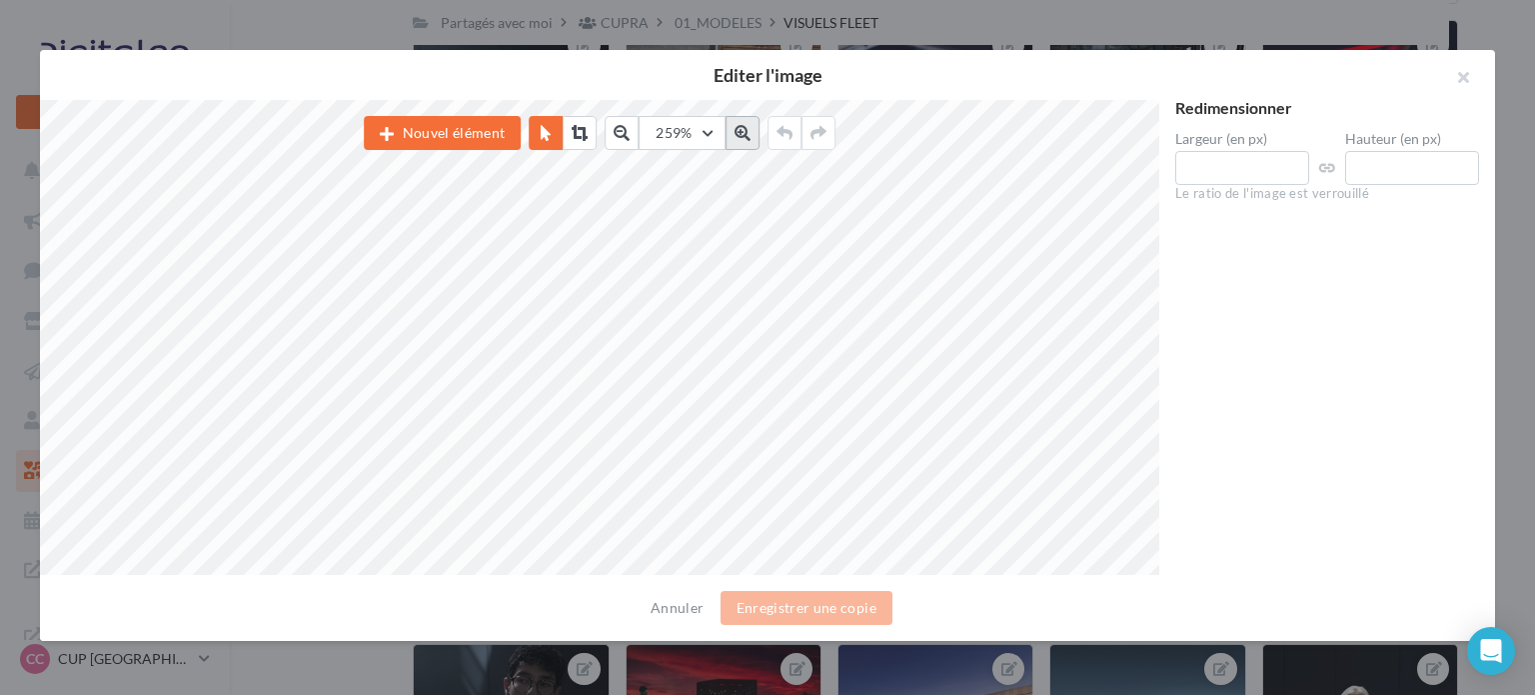
click at [741, 126] on icon at bounding box center [743, 133] width 16 height 16
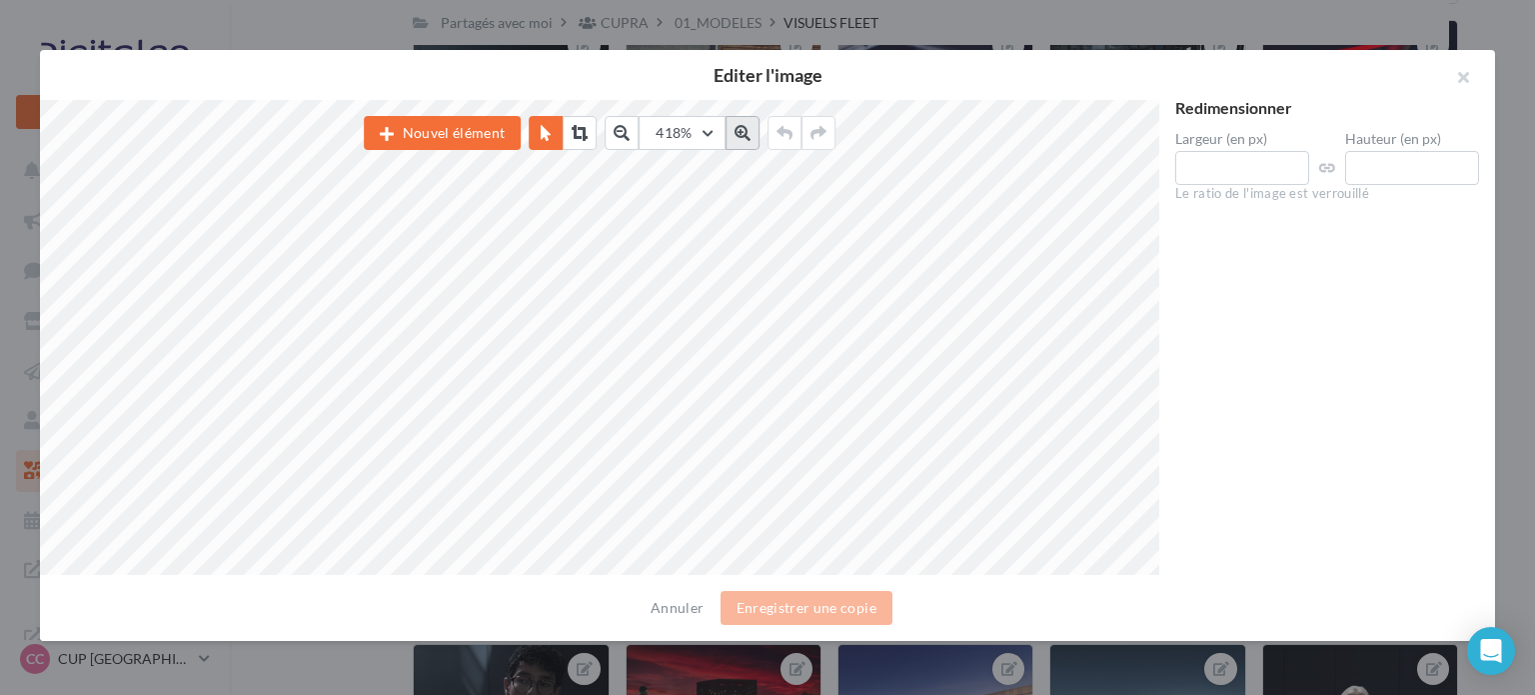
click at [741, 126] on icon at bounding box center [743, 133] width 16 height 16
click at [1460, 83] on button "button" at bounding box center [1455, 80] width 80 height 60
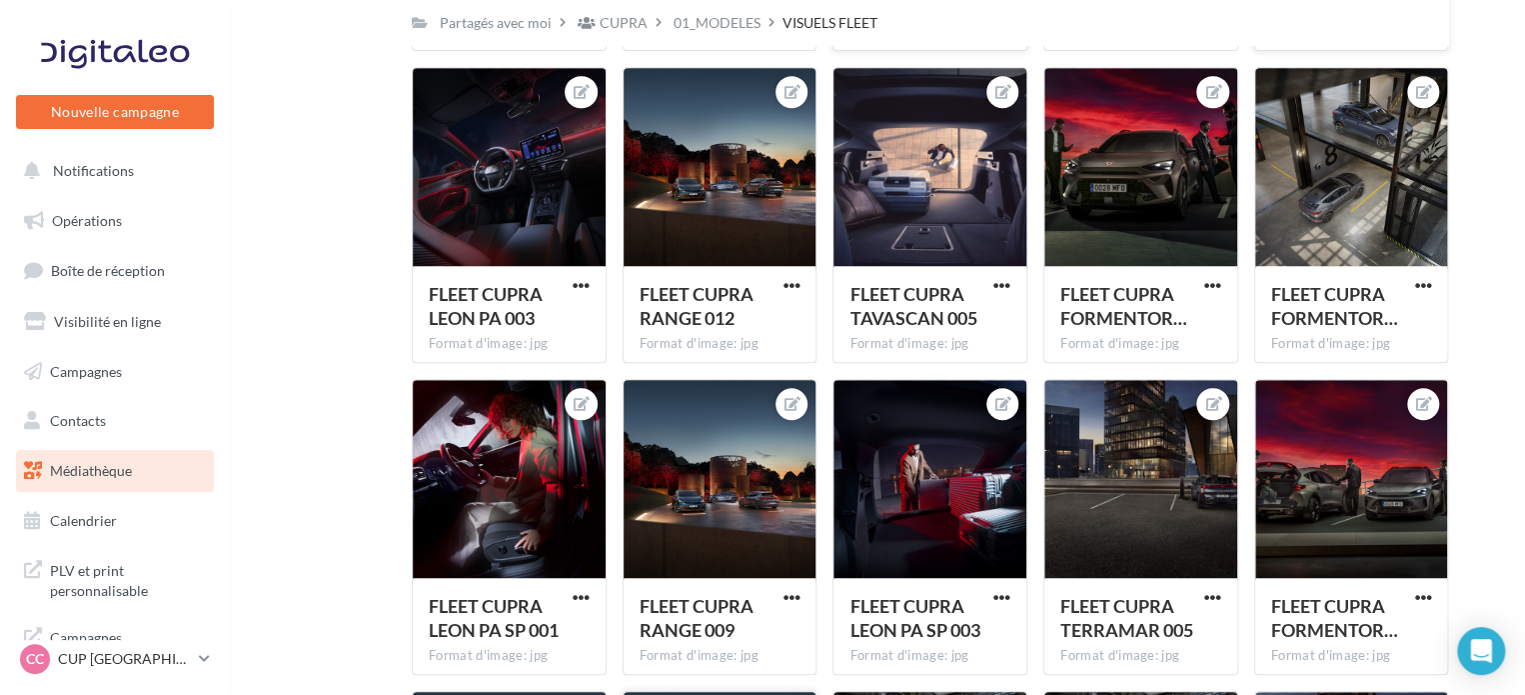
scroll to position [300, 0]
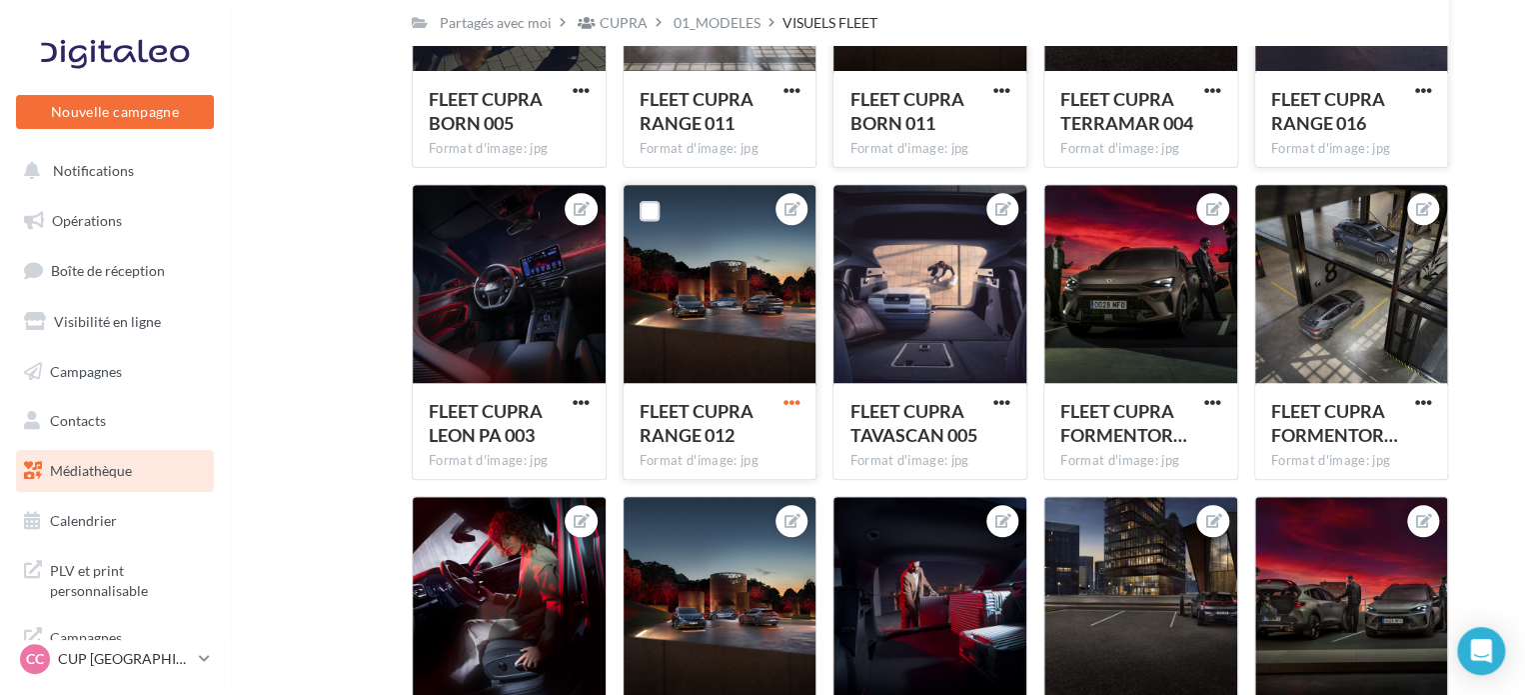
click at [798, 395] on span "button" at bounding box center [791, 402] width 17 height 17
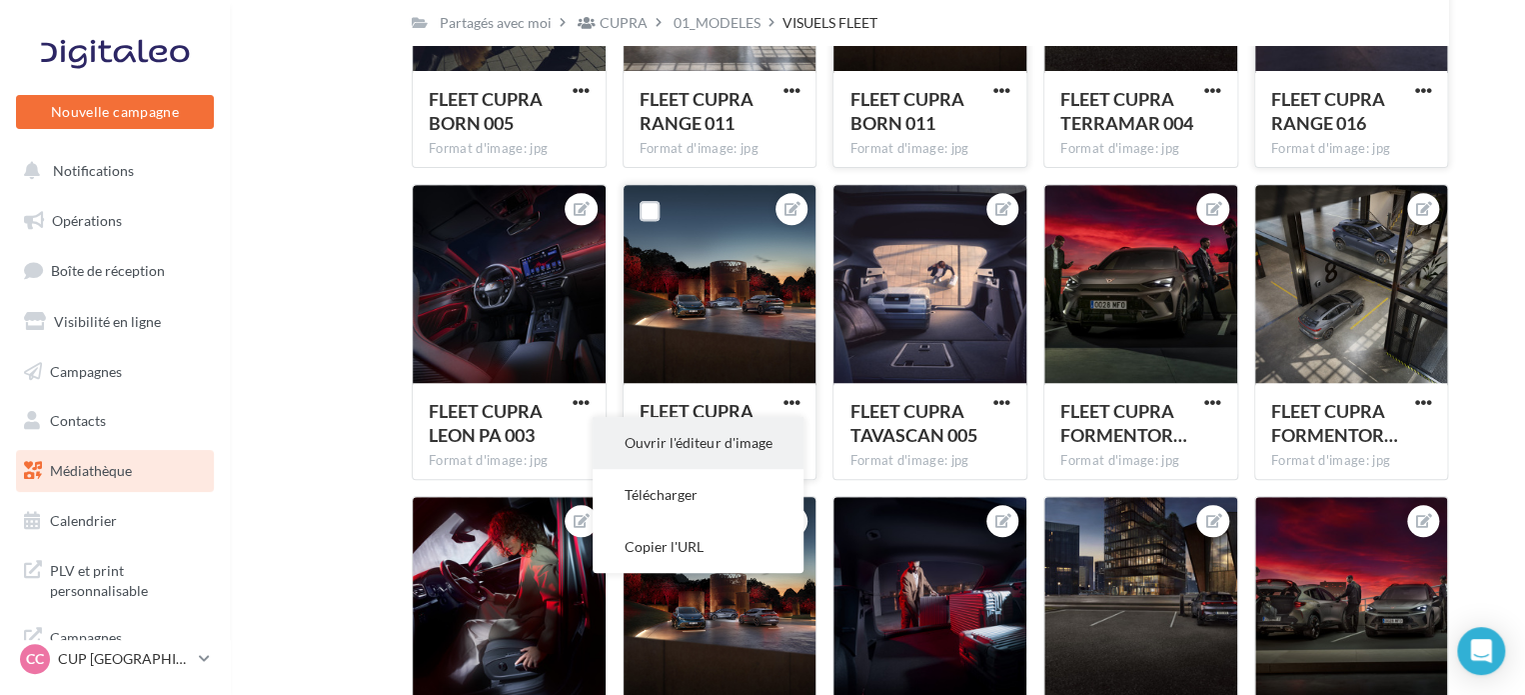
click at [694, 457] on button "Ouvrir l'éditeur d'image" at bounding box center [698, 443] width 211 height 52
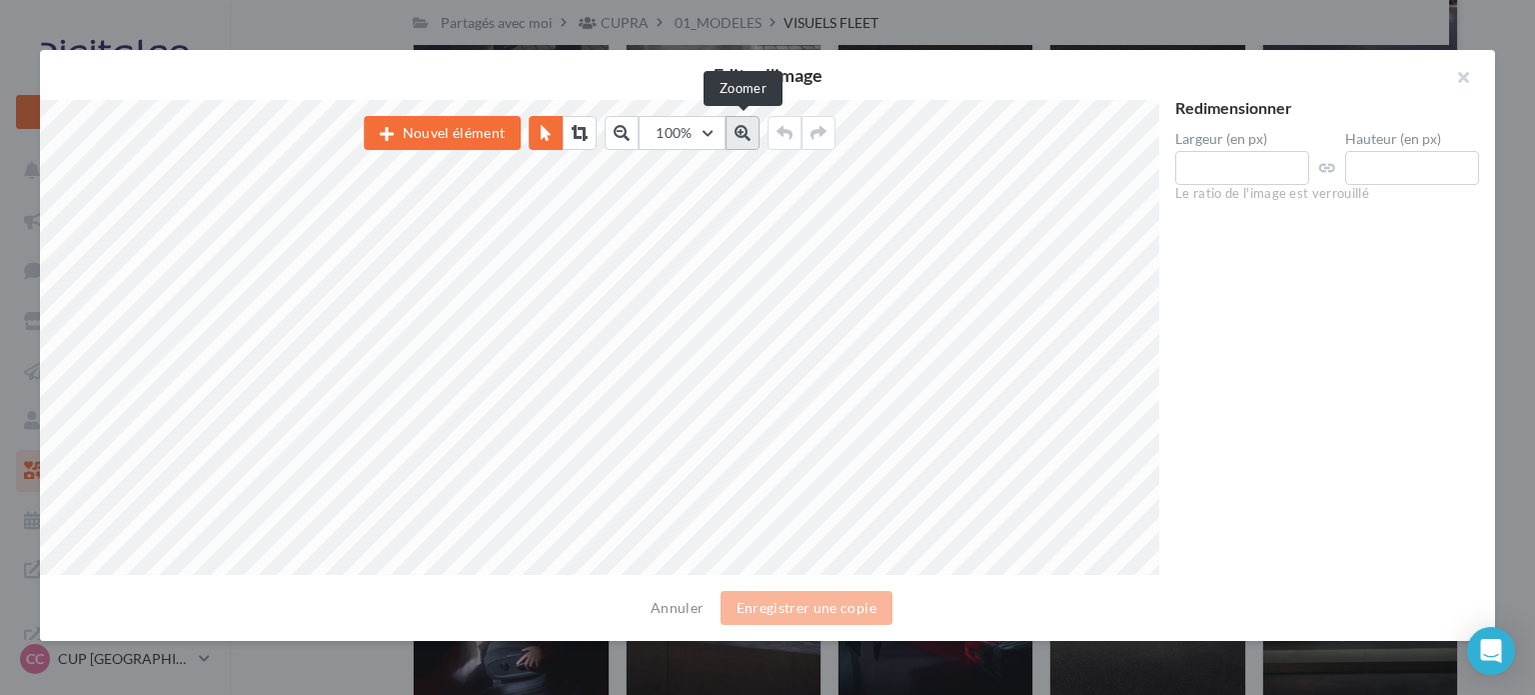
click at [741, 143] on button at bounding box center [743, 133] width 34 height 34
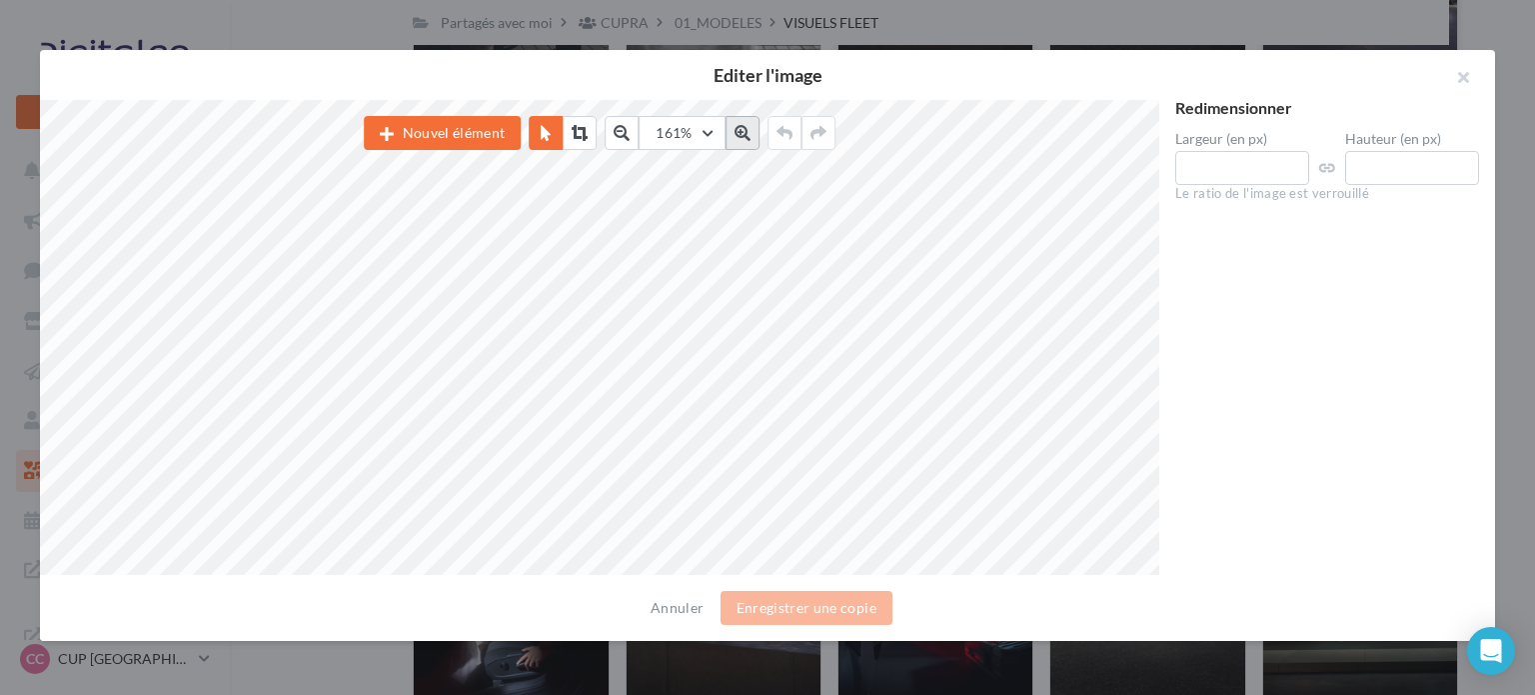
click at [741, 143] on button at bounding box center [743, 133] width 34 height 34
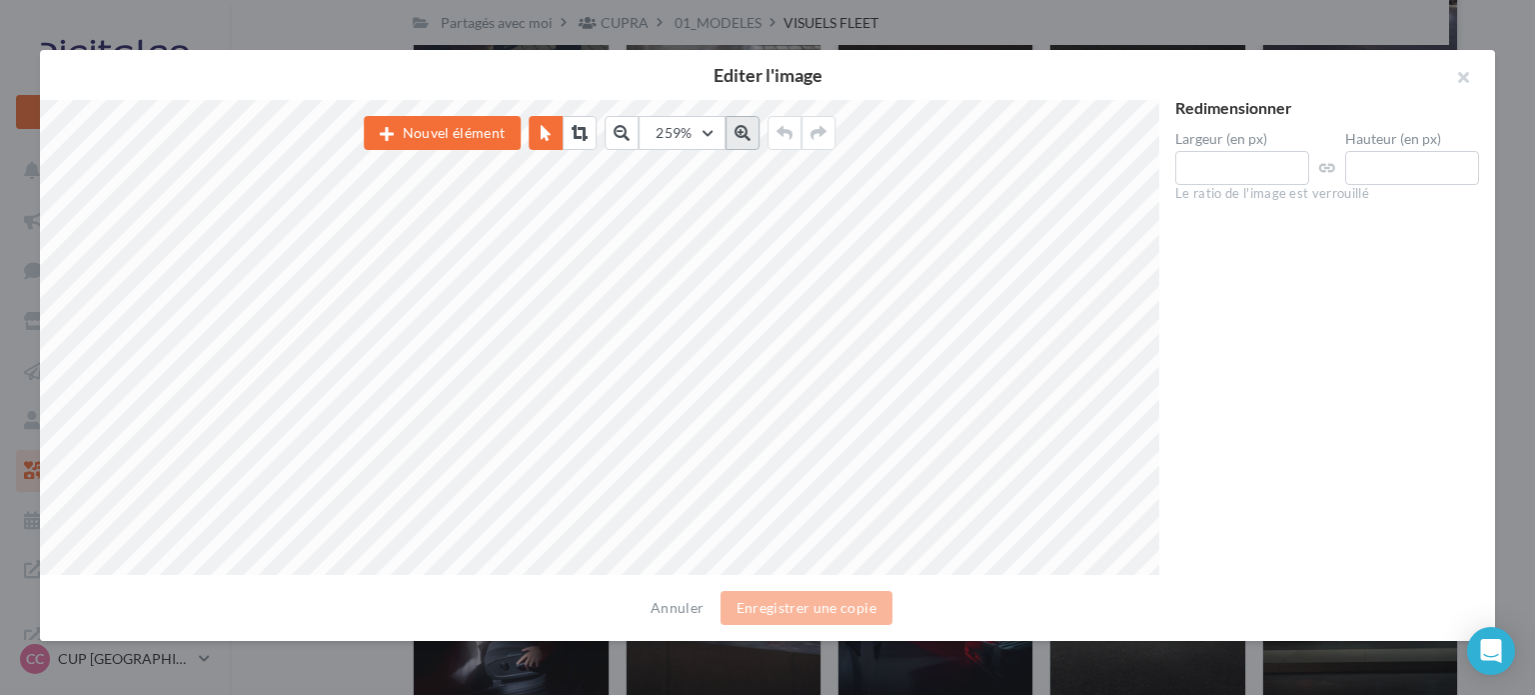
click at [741, 143] on button at bounding box center [743, 133] width 34 height 34
click at [1464, 81] on button "button" at bounding box center [1455, 80] width 80 height 60
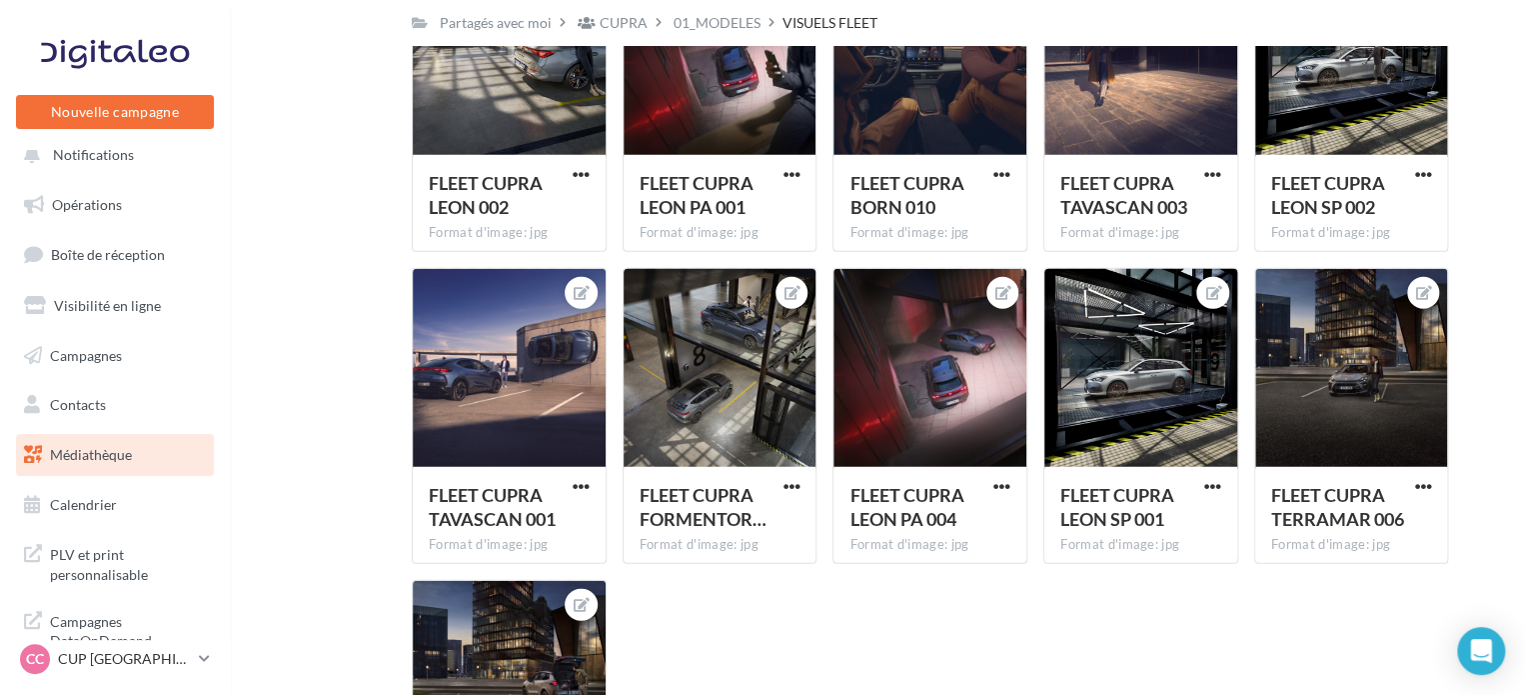
scroll to position [2682, 0]
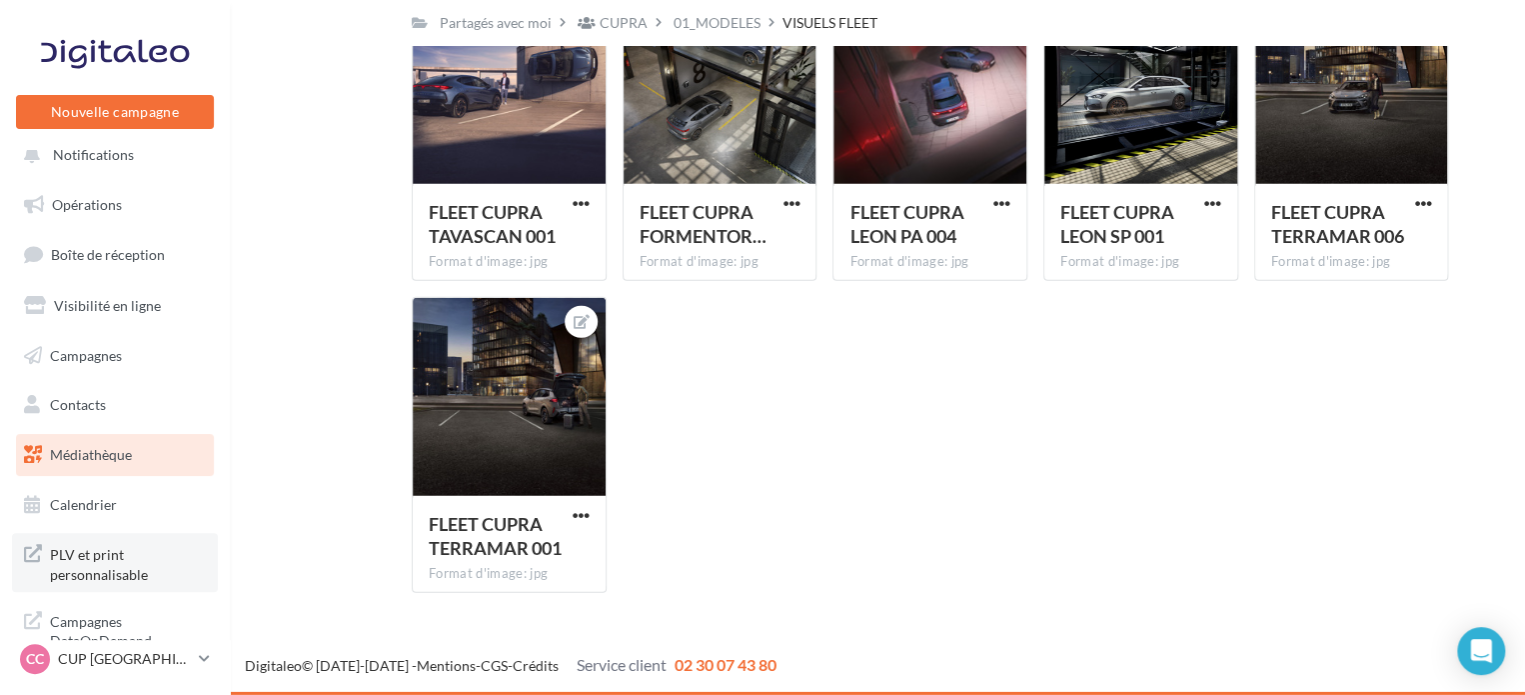
click at [83, 553] on span "PLV et print personnalisable" at bounding box center [128, 562] width 156 height 43
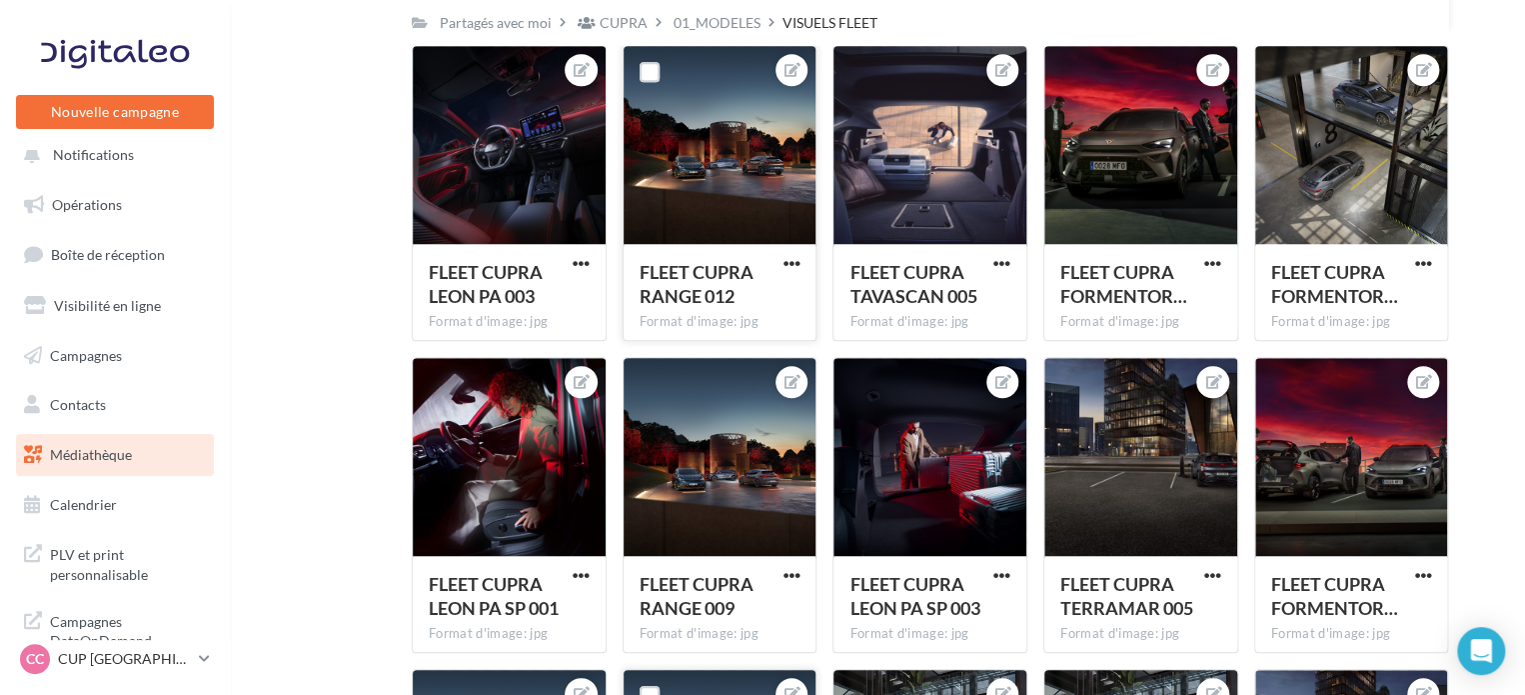
scroll to position [400, 0]
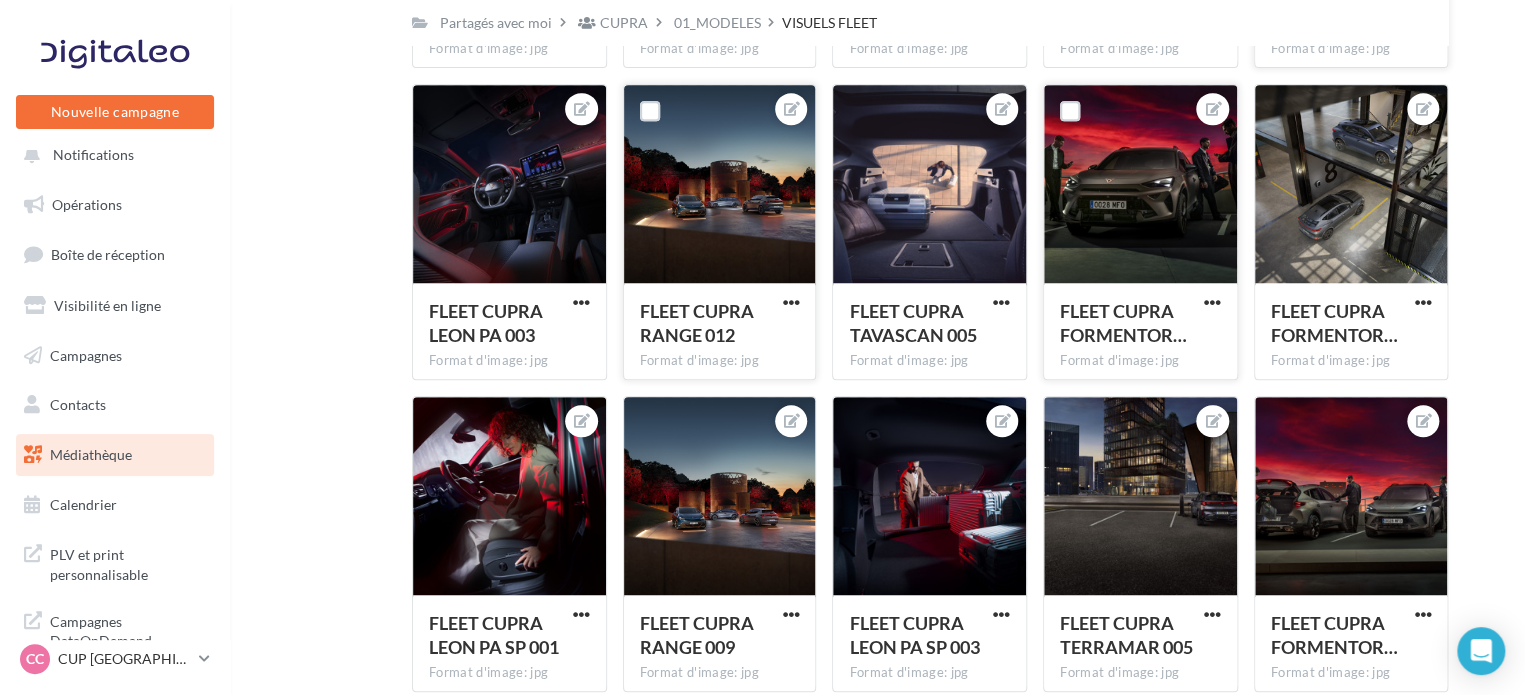
click at [1208, 289] on div "FLEET CUPRA FORMENTOR… Format d'image: jpg" at bounding box center [1141, 330] width 193 height 94
click at [1212, 296] on span "button" at bounding box center [1213, 302] width 17 height 17
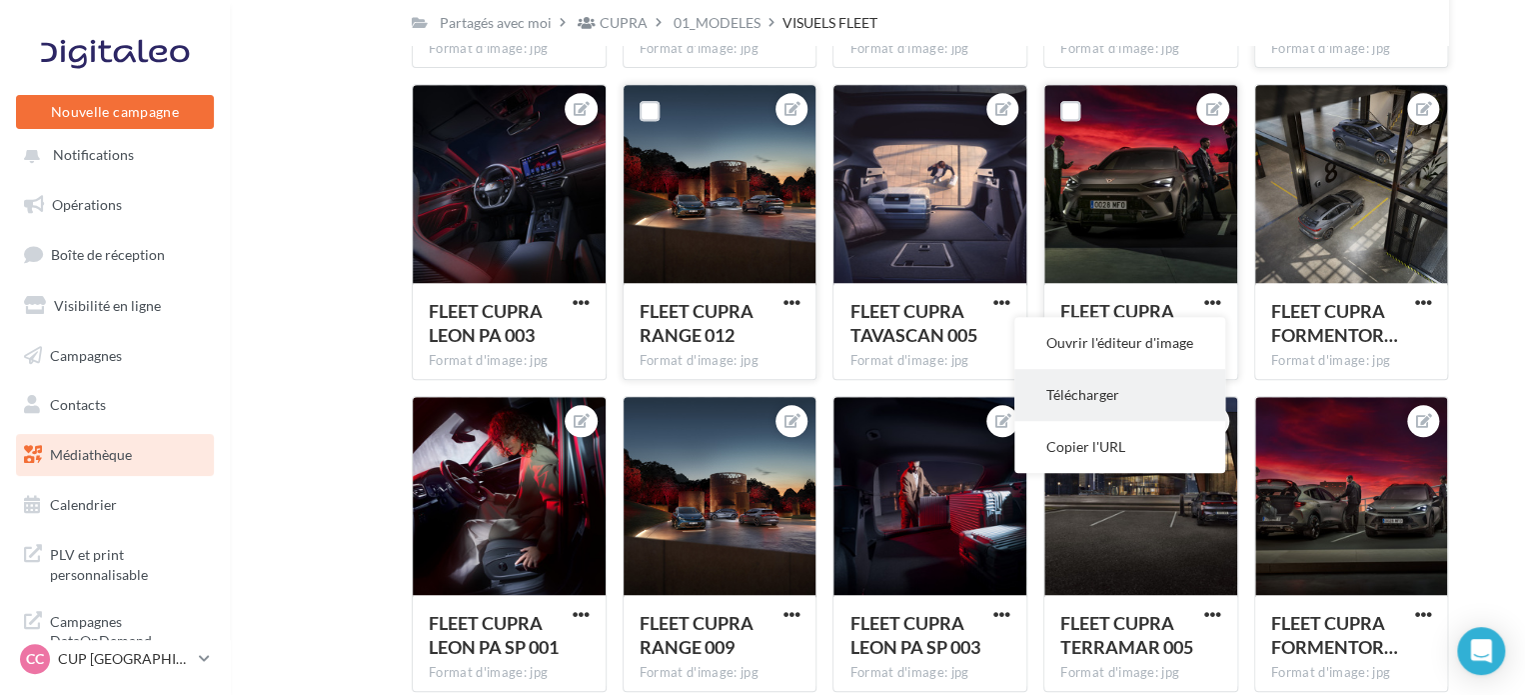
click at [1091, 395] on button "Télécharger" at bounding box center [1120, 395] width 211 height 52
